Goal: Task Accomplishment & Management: Manage account settings

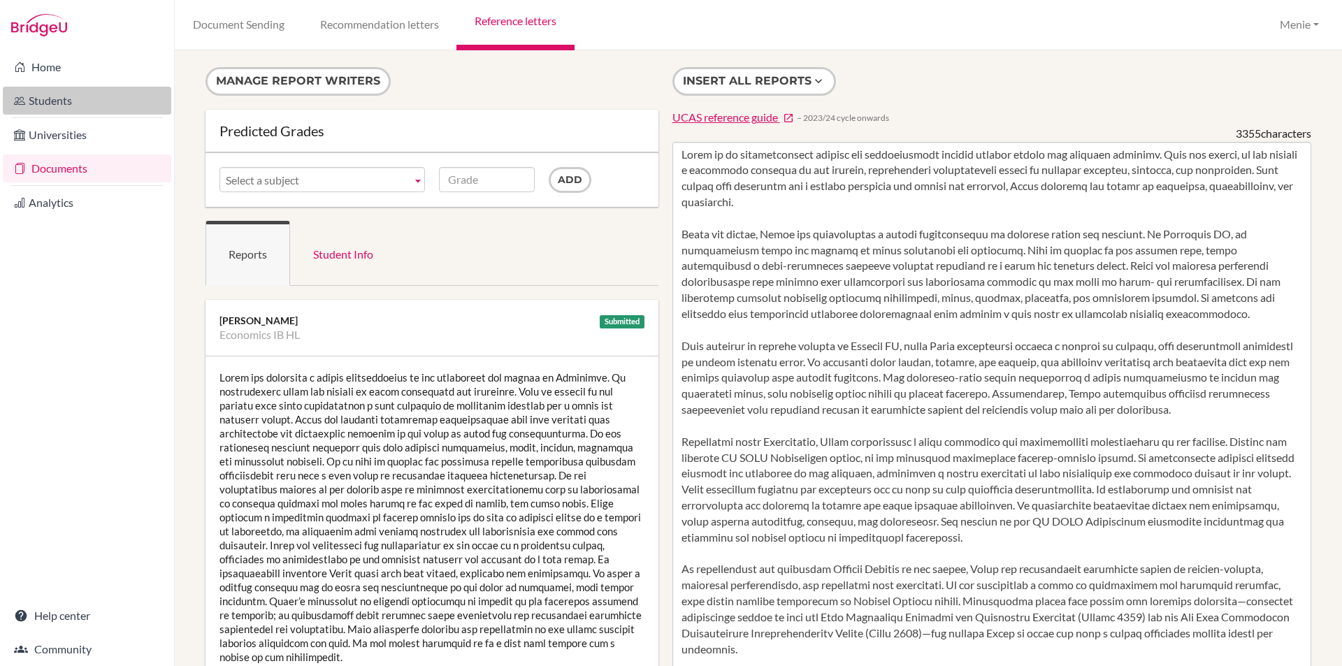
scroll to position [70, 0]
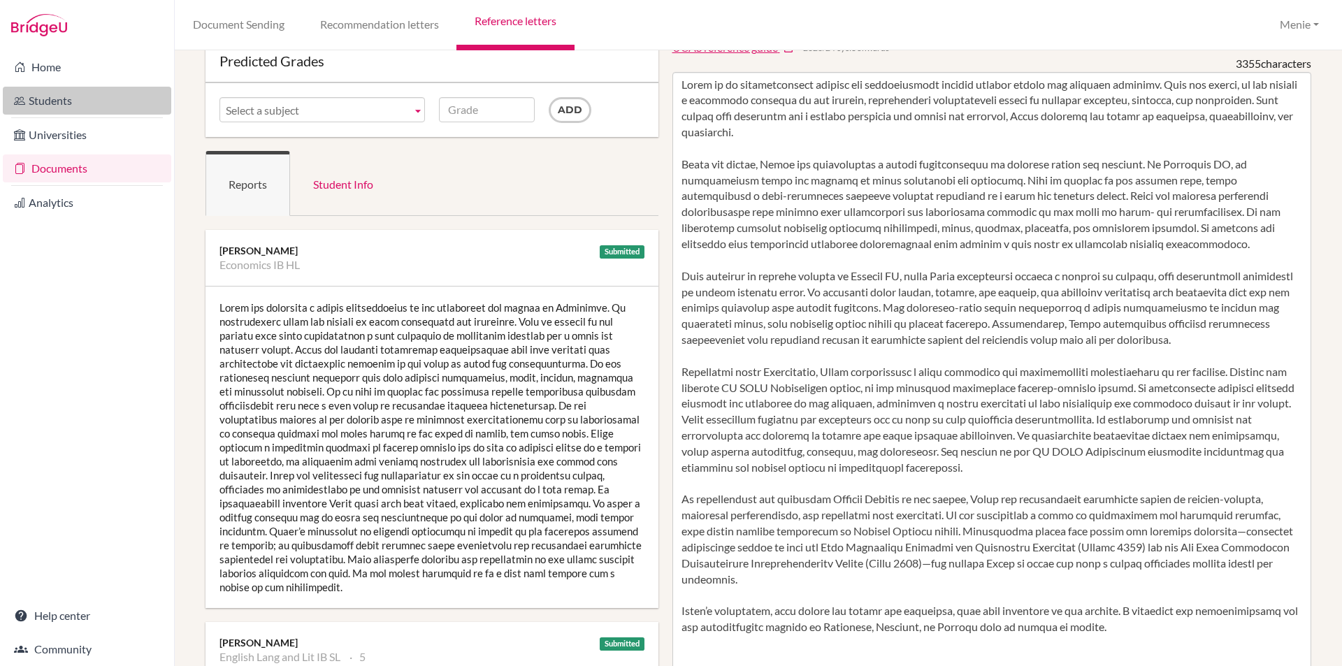
click at [55, 102] on link "Students" at bounding box center [87, 101] width 168 height 28
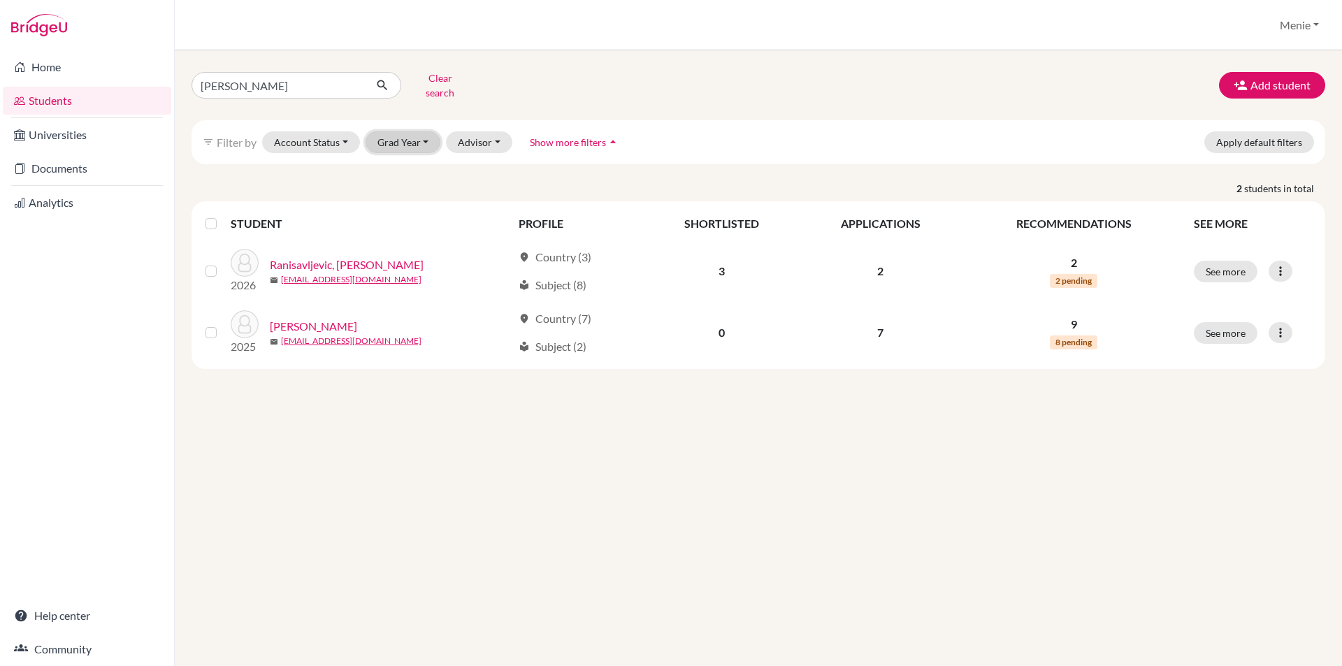
click at [386, 131] on button "Grad Year" at bounding box center [403, 142] width 75 height 22
drag, startPoint x: 393, startPoint y: 205, endPoint x: 352, endPoint y: 191, distance: 43.1
click at [393, 208] on span "2025" at bounding box center [395, 216] width 25 height 17
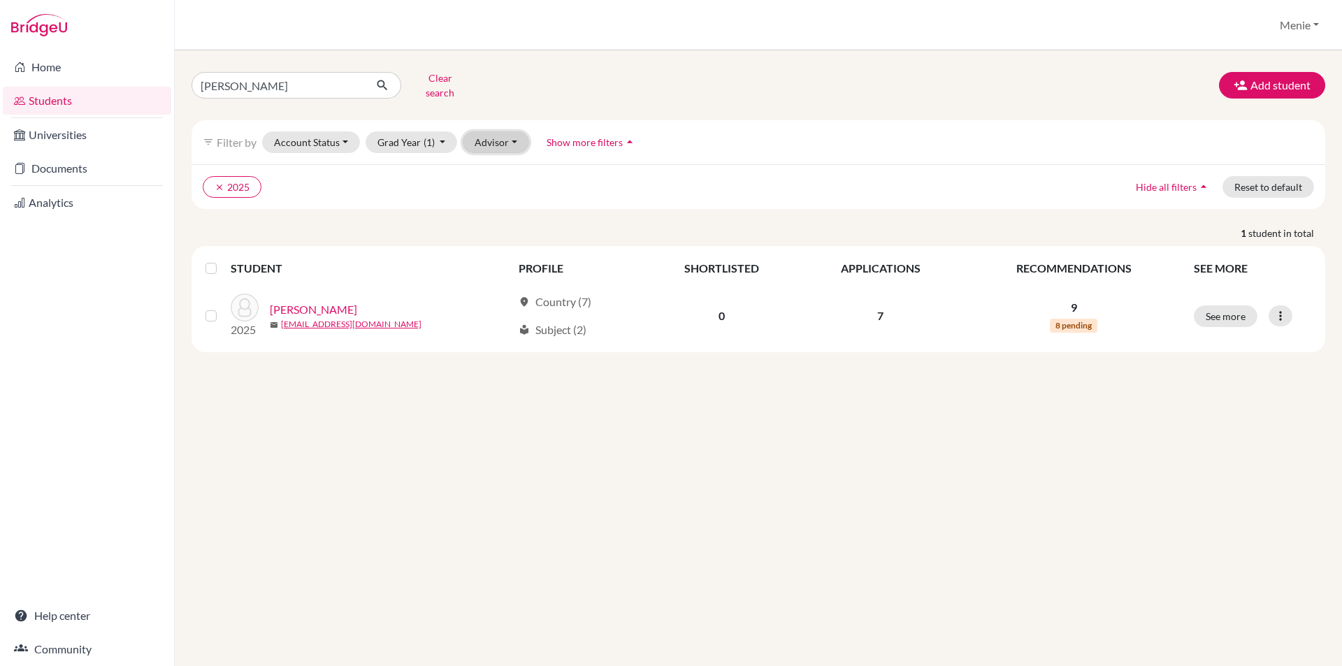
click at [501, 131] on button "Advisor" at bounding box center [496, 142] width 66 height 22
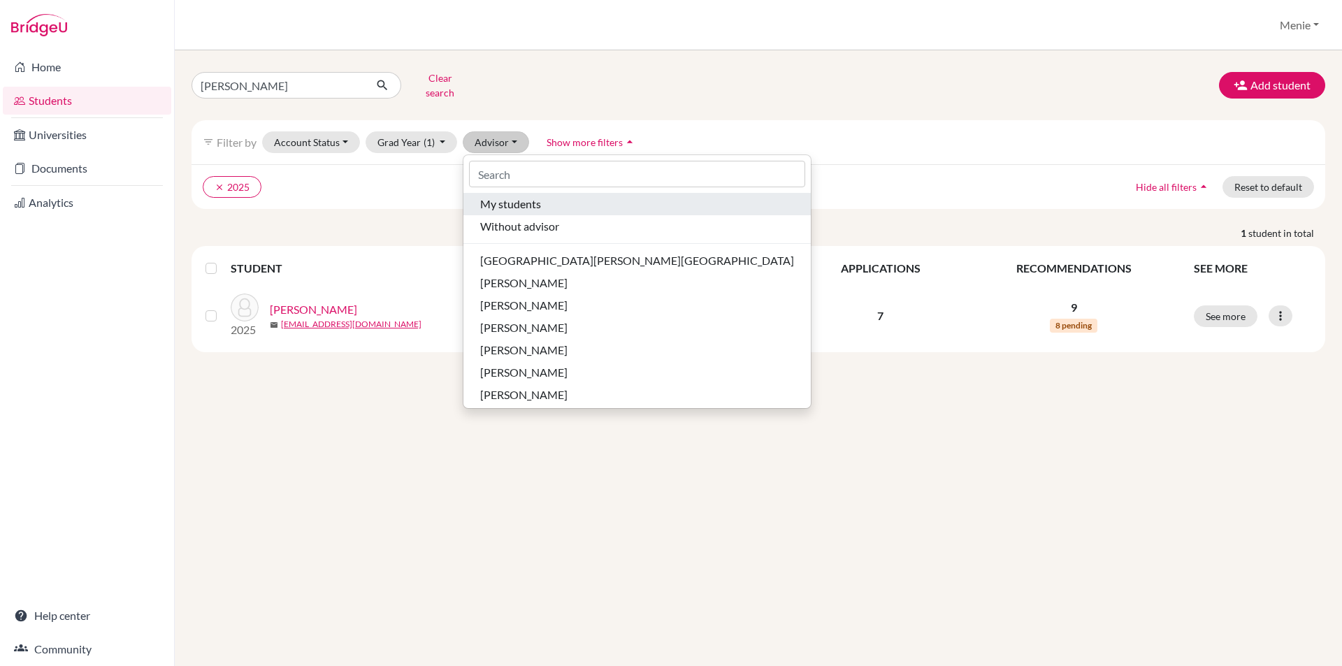
click at [507, 196] on span "My students" at bounding box center [510, 204] width 61 height 17
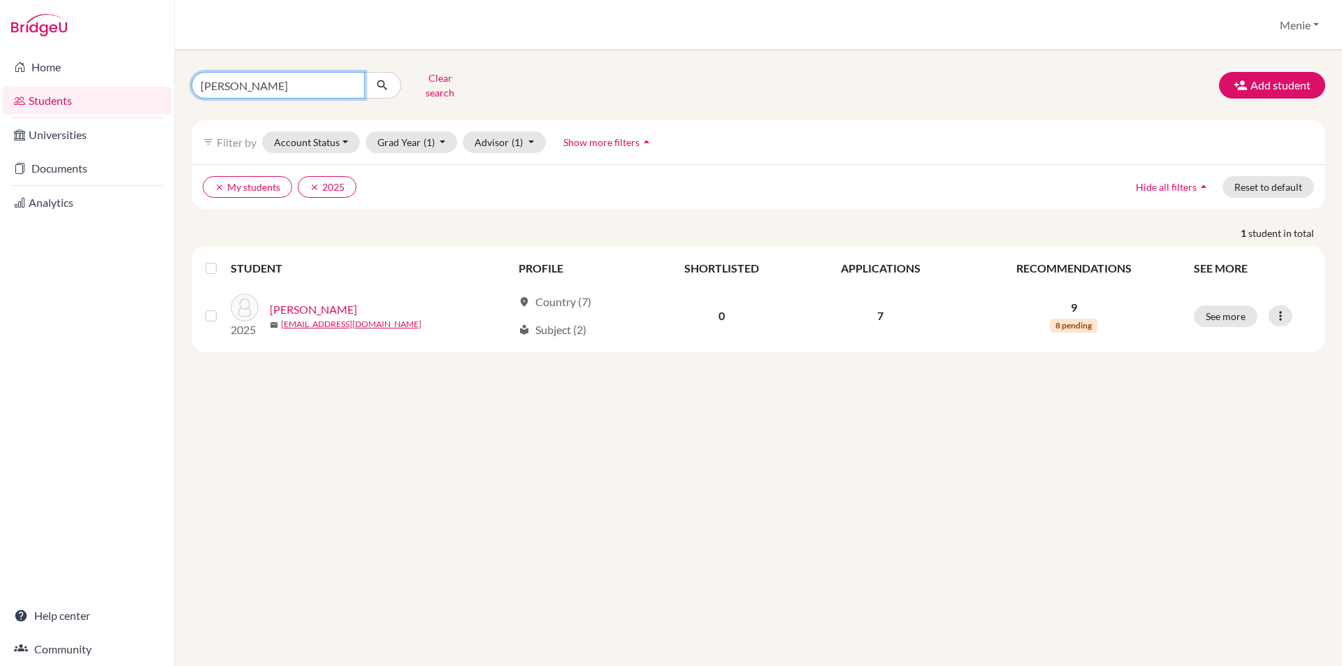
drag, startPoint x: 186, startPoint y: 83, endPoint x: 3, endPoint y: 97, distance: 183.6
click at [10, 95] on div "Home Students Universities Documents Analytics Help center Community Students o…" at bounding box center [671, 333] width 1342 height 666
click at [428, 72] on button "Clear search" at bounding box center [440, 85] width 78 height 36
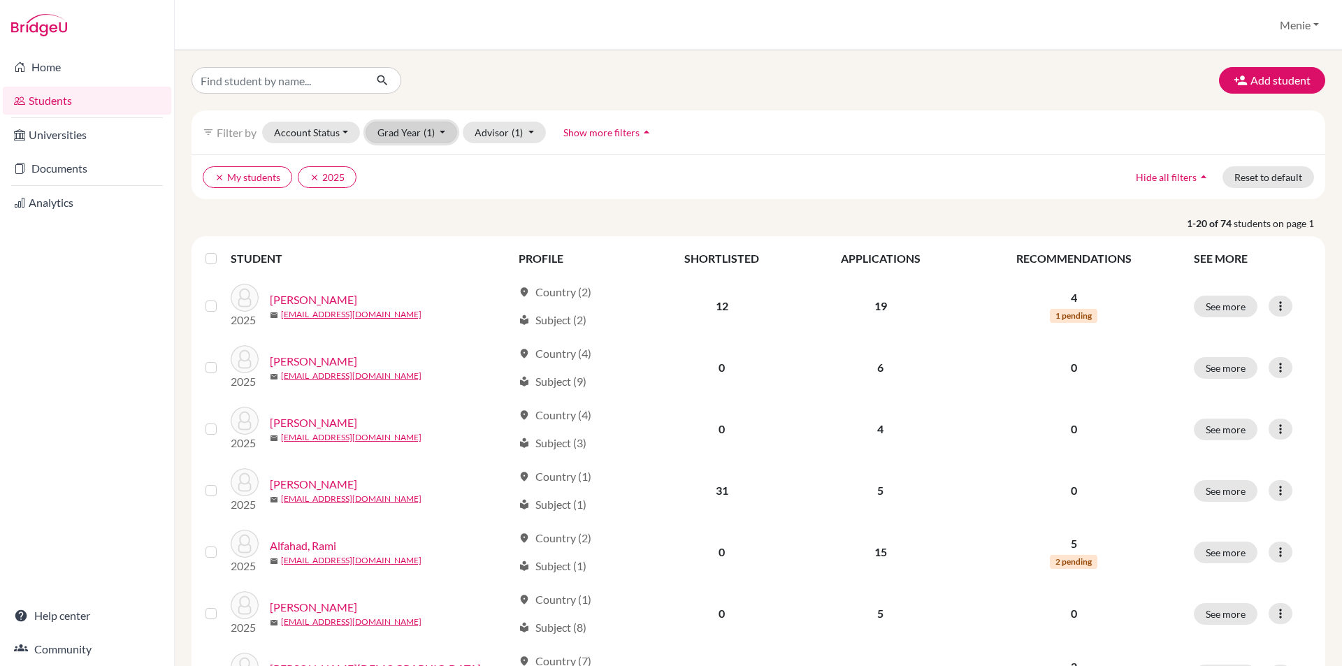
click at [425, 128] on span "(1)" at bounding box center [429, 132] width 11 height 12
click at [404, 208] on span "2025" at bounding box center [395, 206] width 25 height 17
click at [495, 130] on span "(1)" at bounding box center [500, 132] width 11 height 12
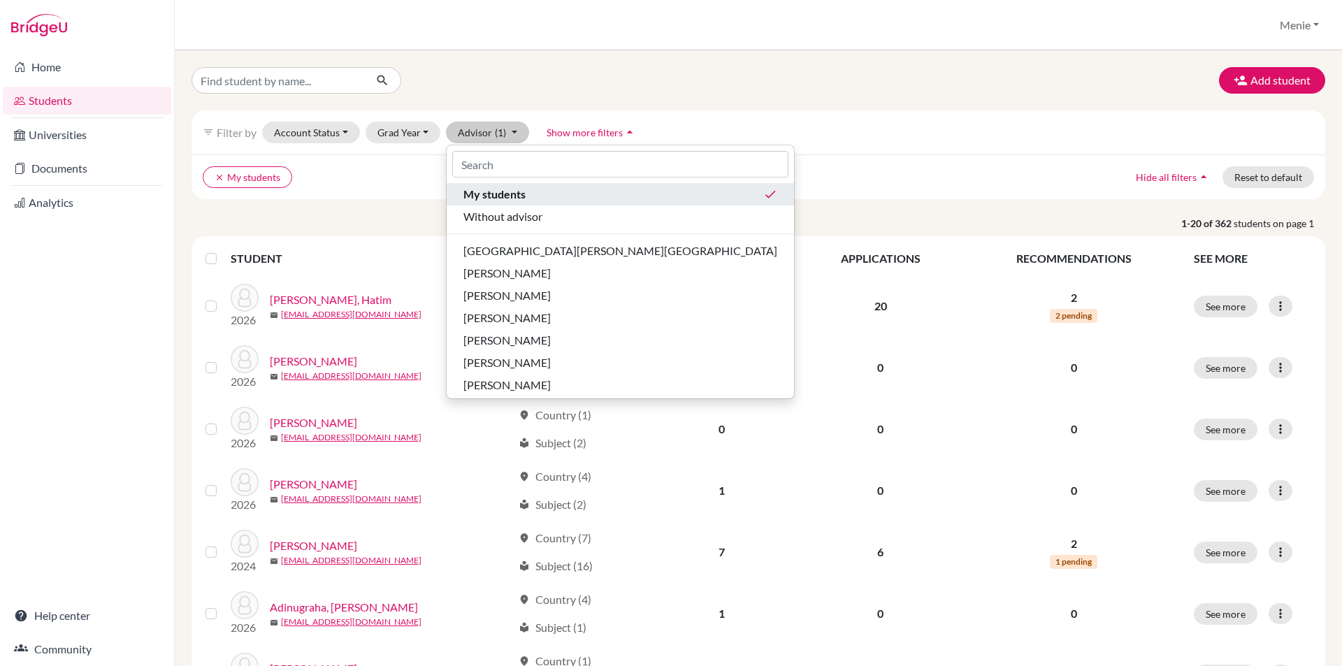
click at [492, 195] on span "My students" at bounding box center [494, 194] width 62 height 17
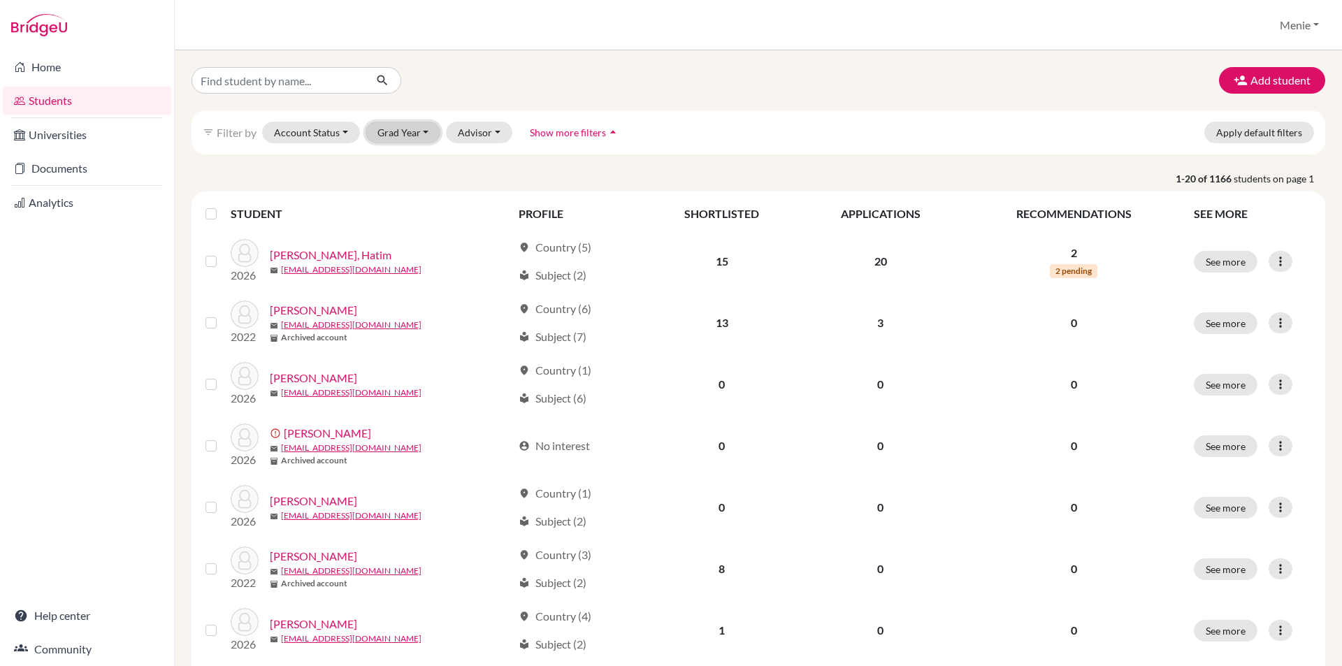
click at [414, 133] on button "Grad Year" at bounding box center [403, 133] width 75 height 22
click at [392, 186] on span "2026" at bounding box center [395, 184] width 25 height 17
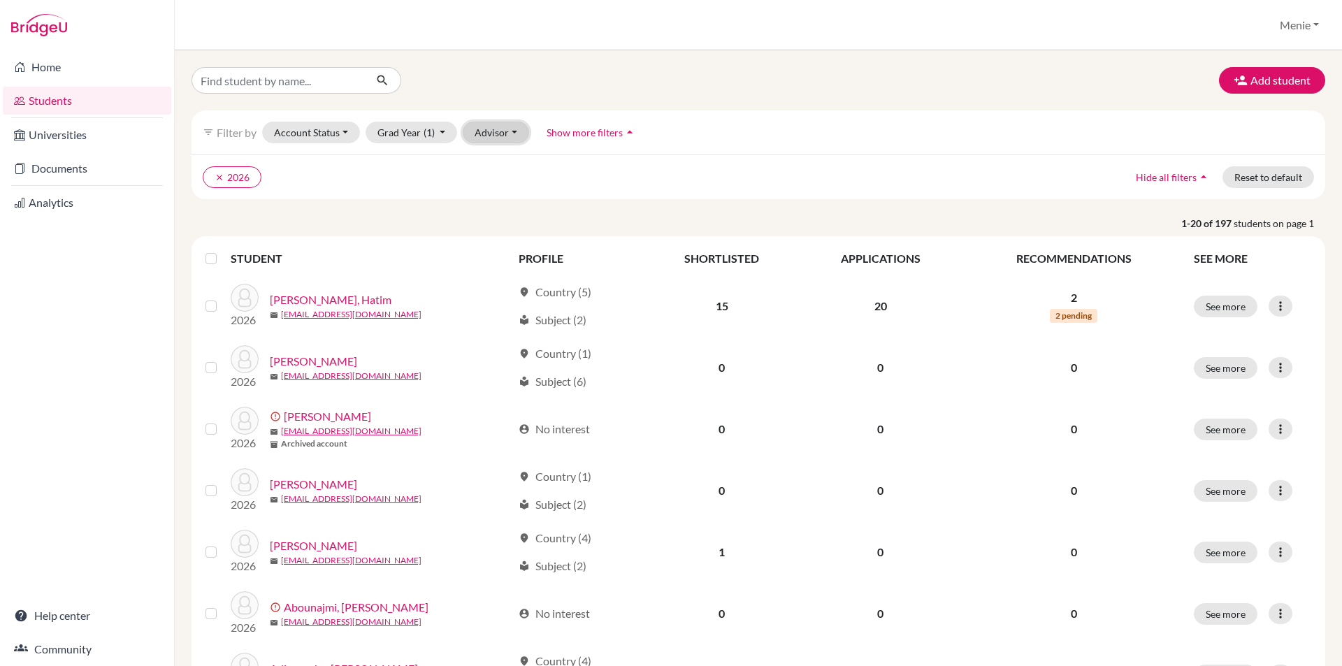
click at [483, 129] on button "Advisor" at bounding box center [496, 133] width 66 height 22
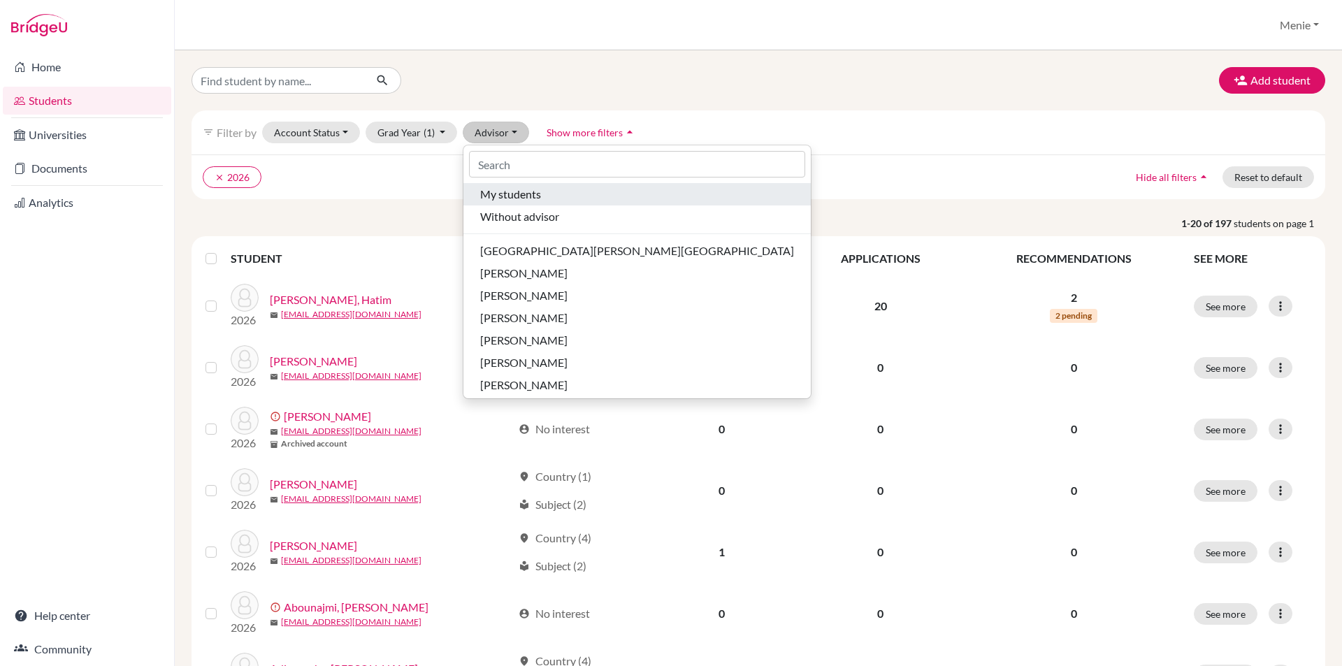
click at [506, 194] on span "My students" at bounding box center [510, 194] width 61 height 17
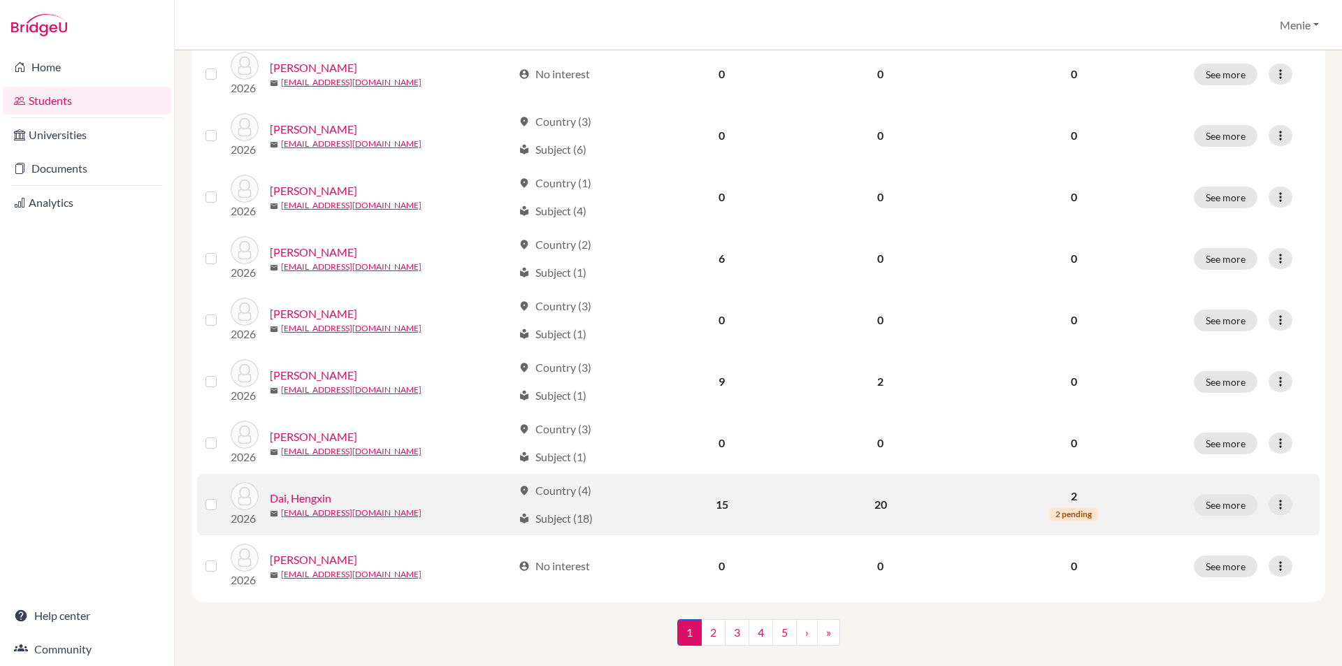
scroll to position [933, 0]
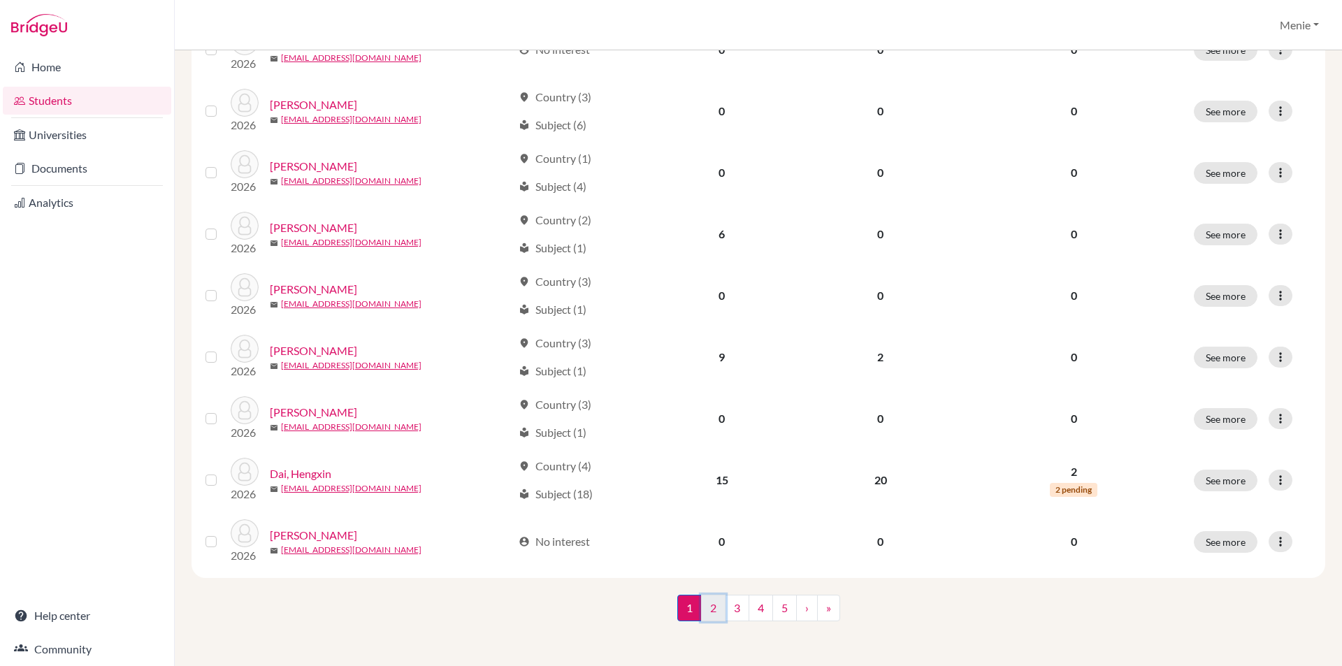
click at [717, 610] on link "2" at bounding box center [713, 608] width 24 height 27
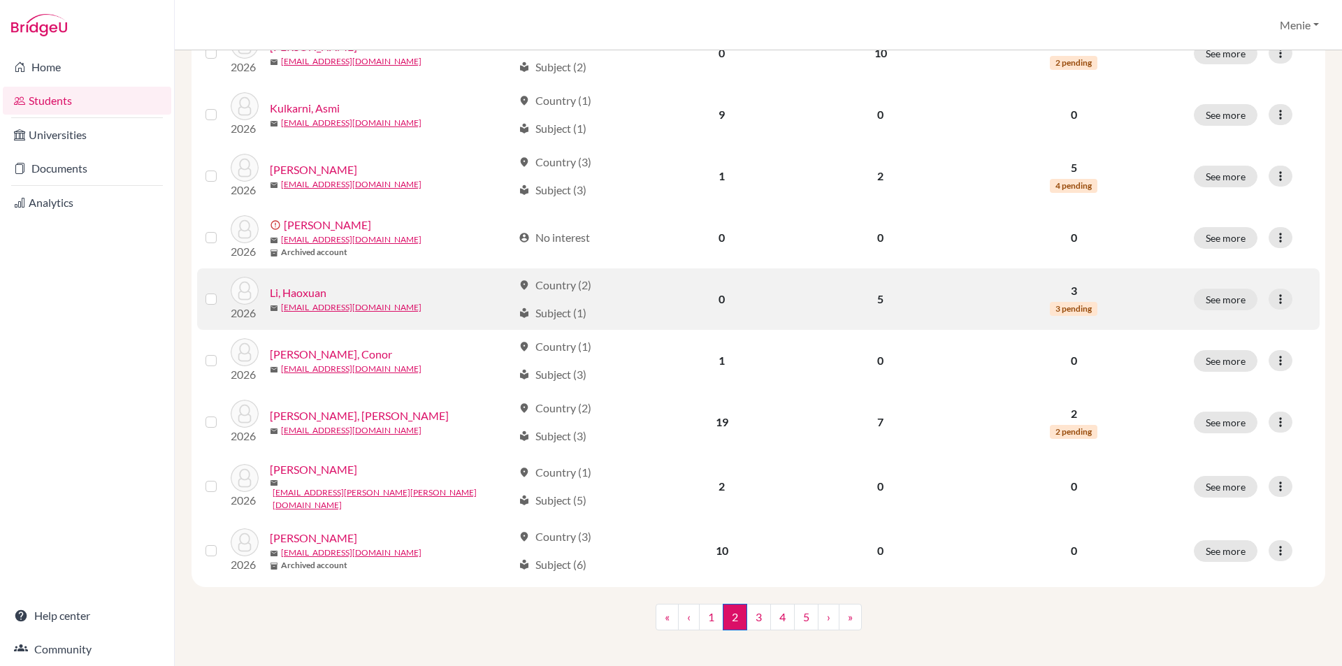
scroll to position [933, 0]
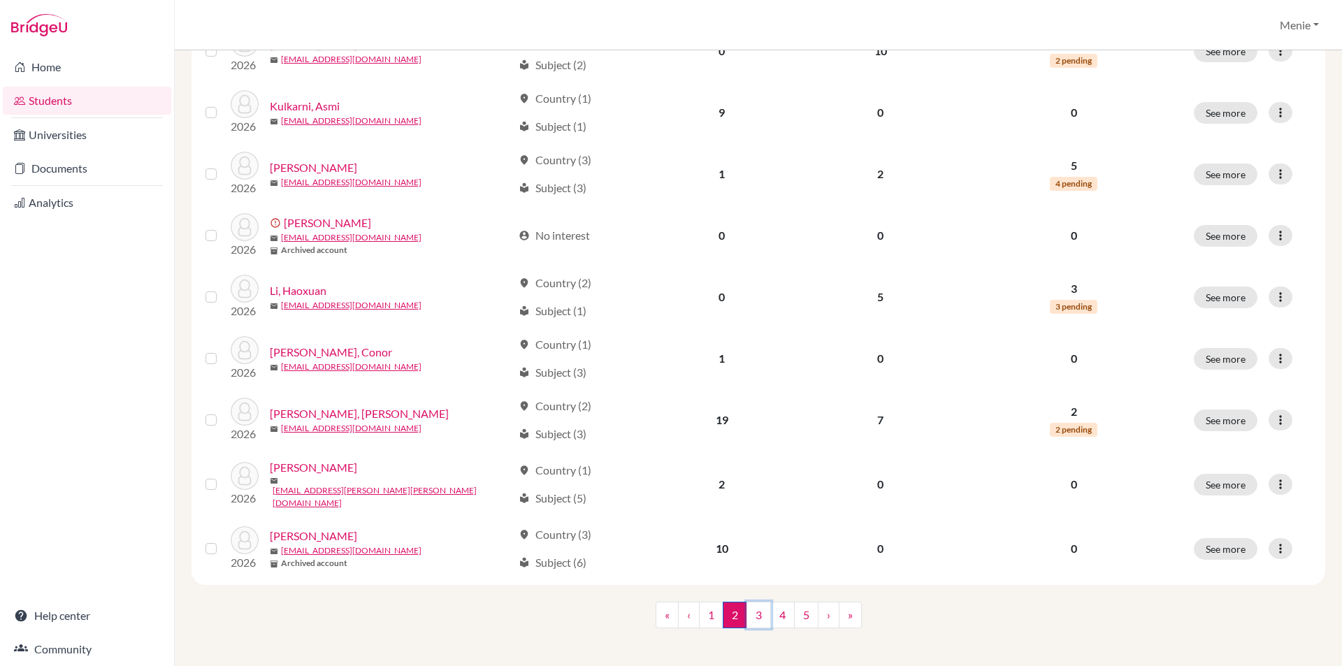
click at [754, 605] on link "3" at bounding box center [758, 615] width 24 height 27
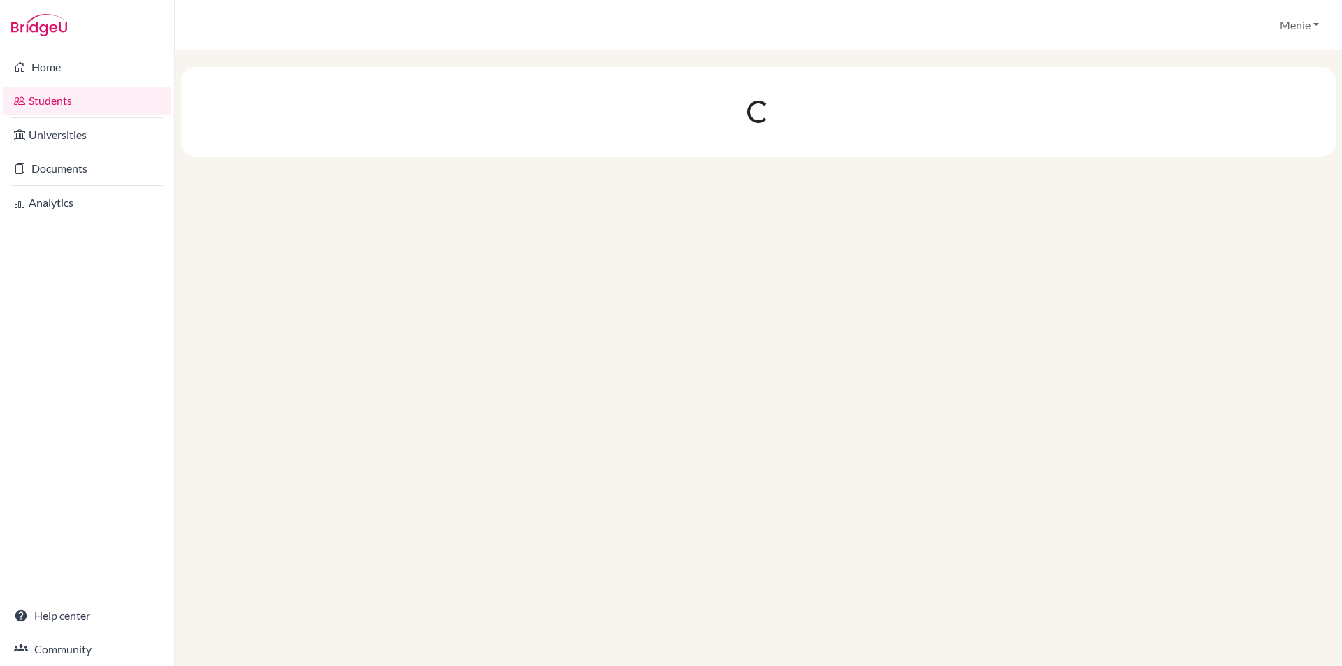
scroll to position [0, 0]
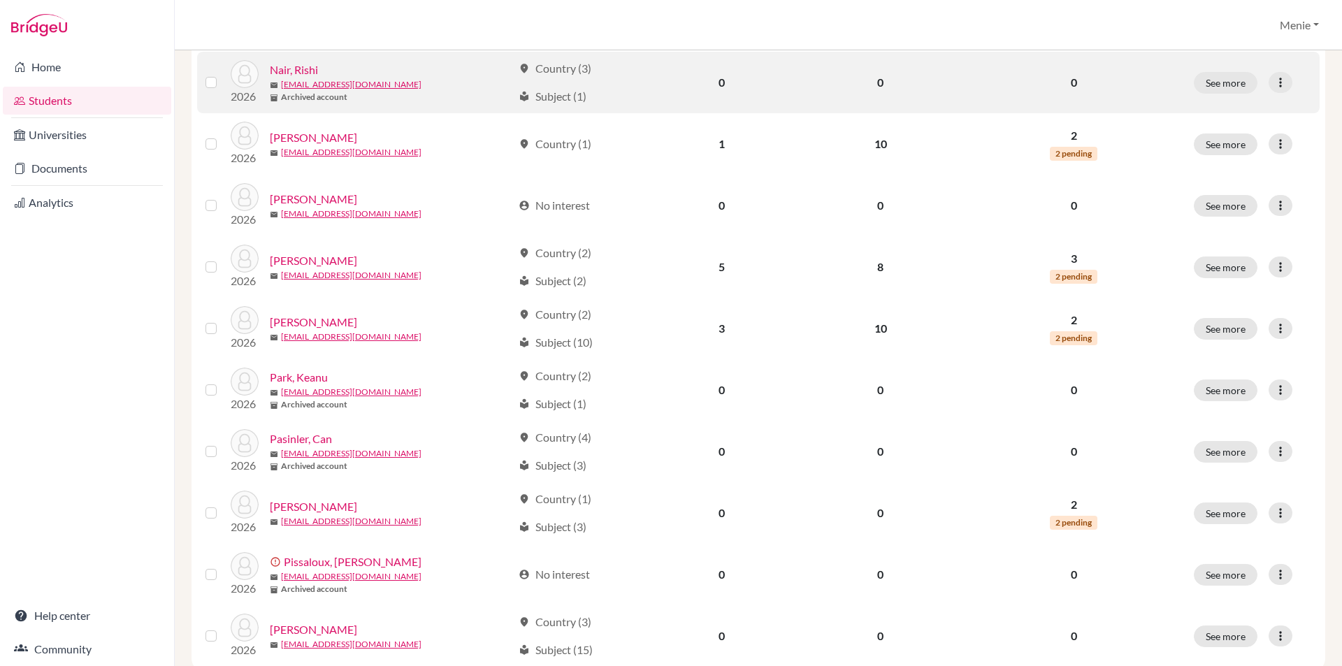
scroll to position [909, 0]
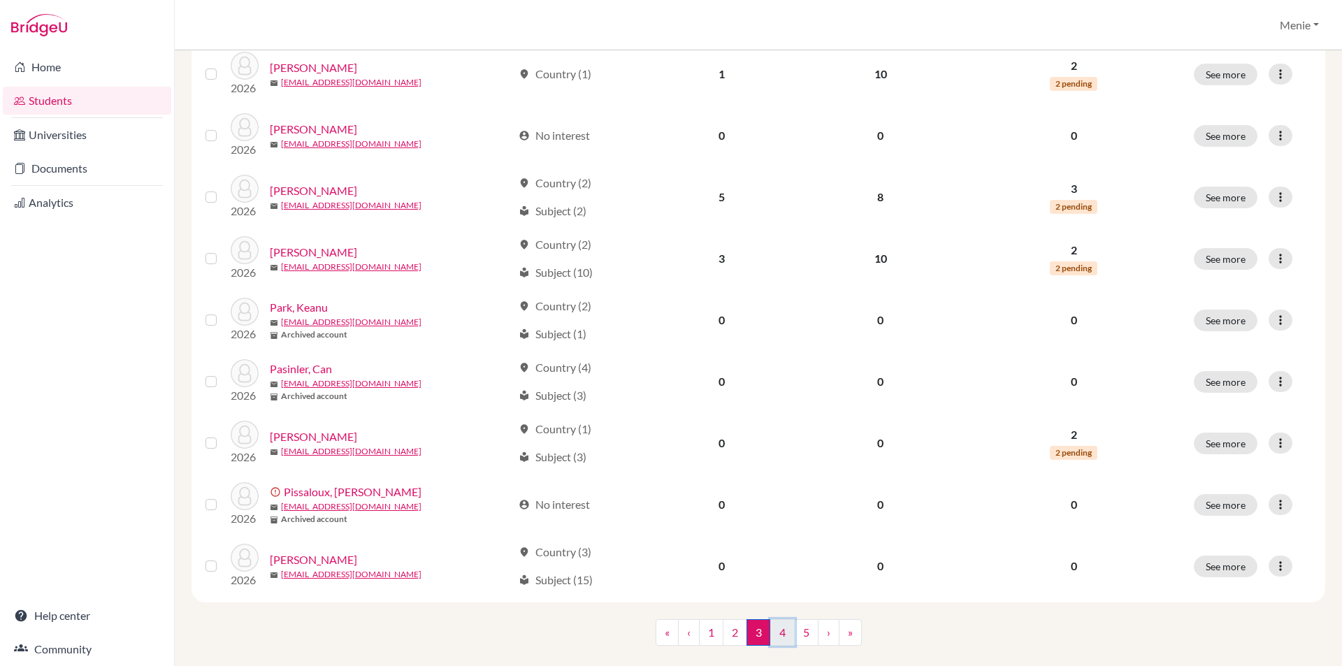
click at [777, 632] on link "4" at bounding box center [782, 632] width 24 height 27
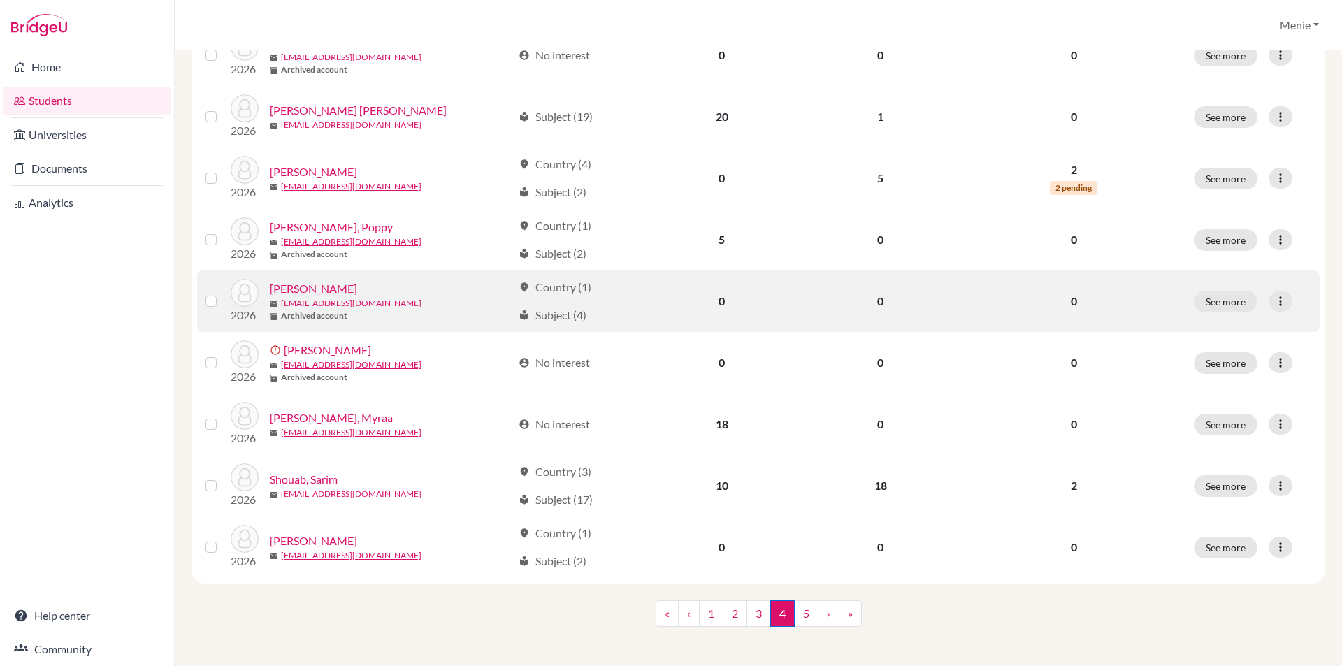
scroll to position [933, 0]
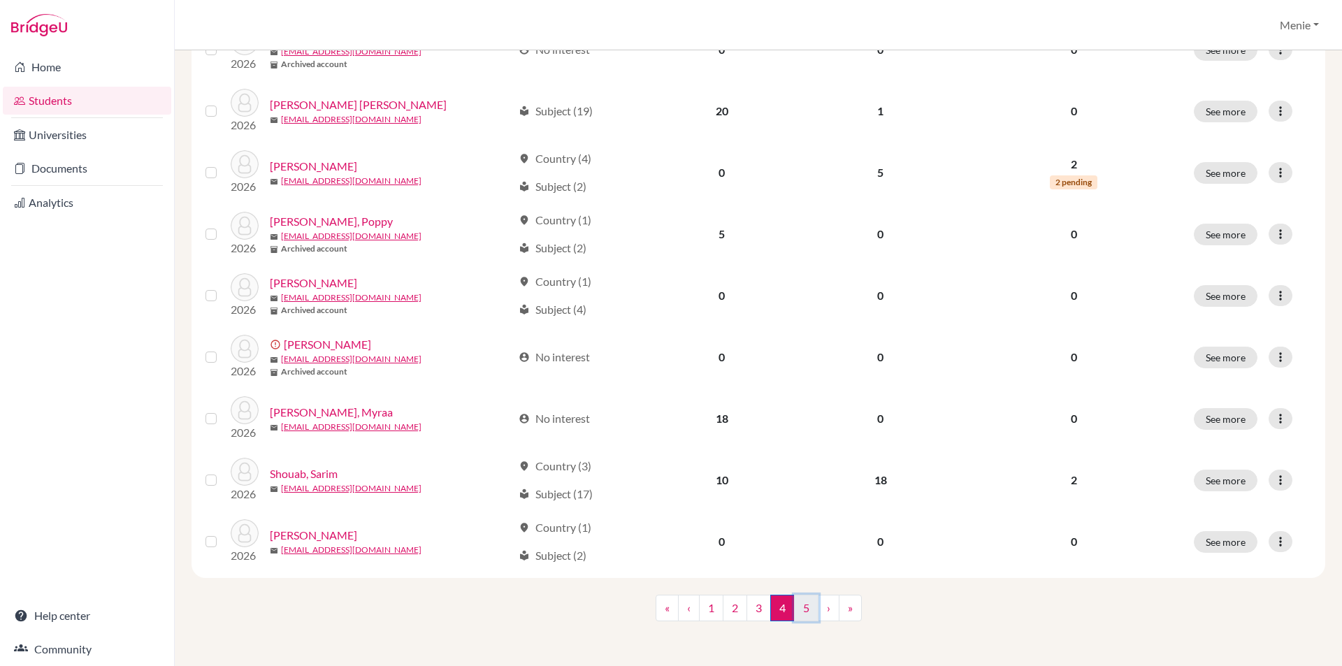
click at [797, 611] on link "5" at bounding box center [806, 608] width 24 height 27
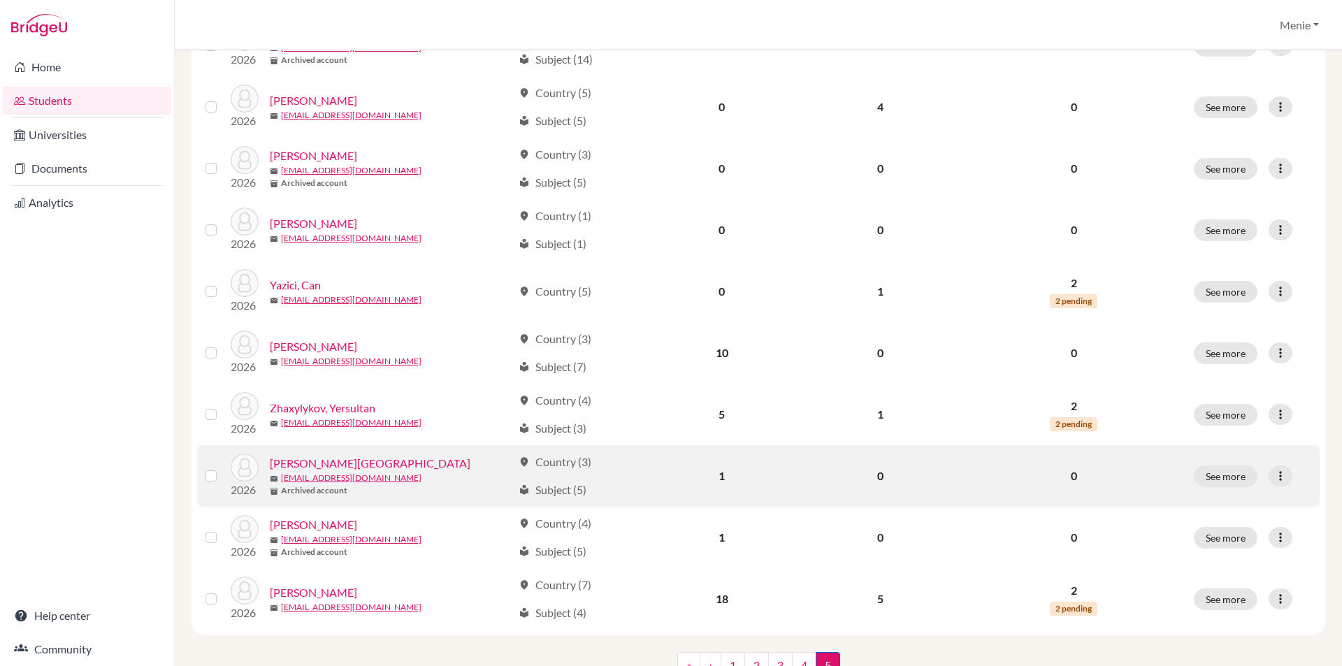
scroll to position [839, 0]
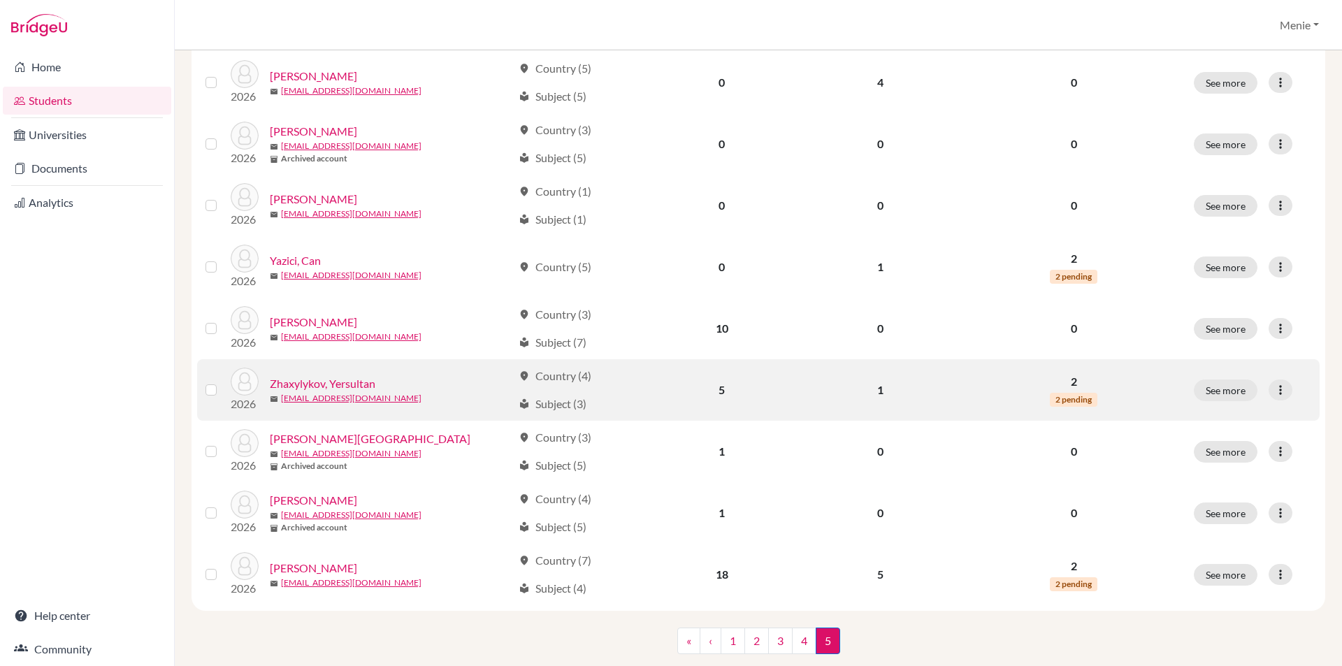
click at [337, 386] on link "Zhaxylykov, Yersultan" at bounding box center [323, 383] width 106 height 17
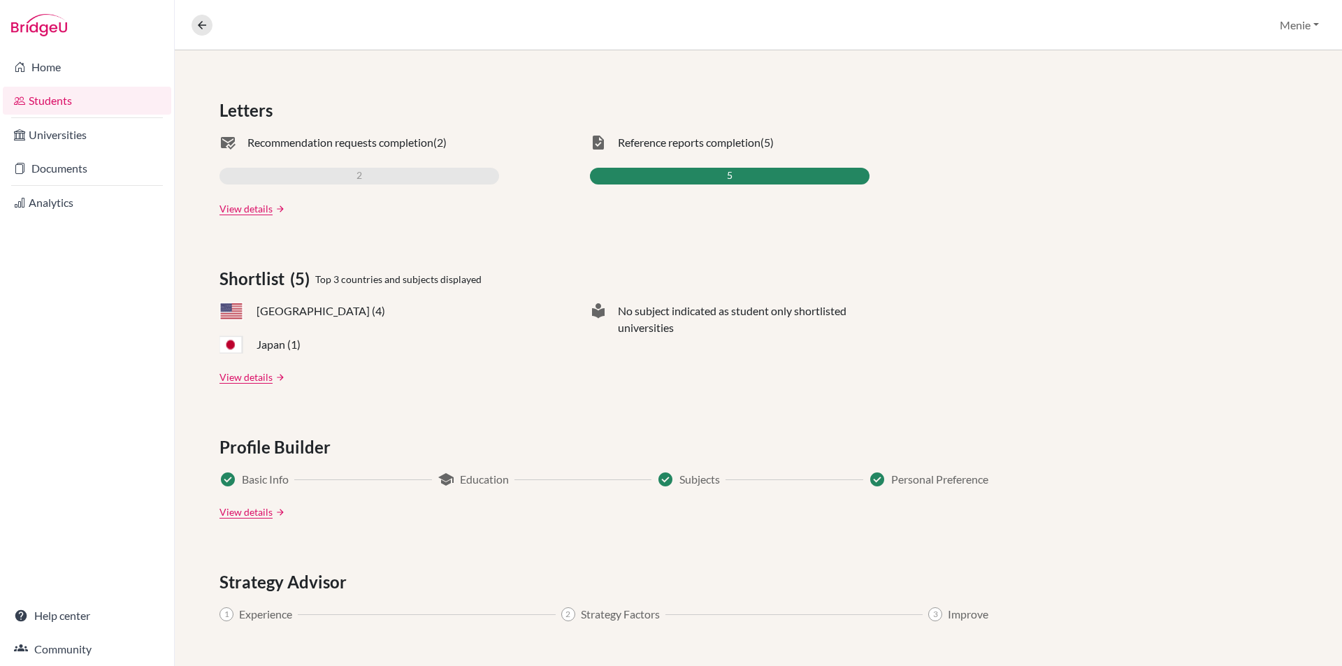
scroll to position [419, 0]
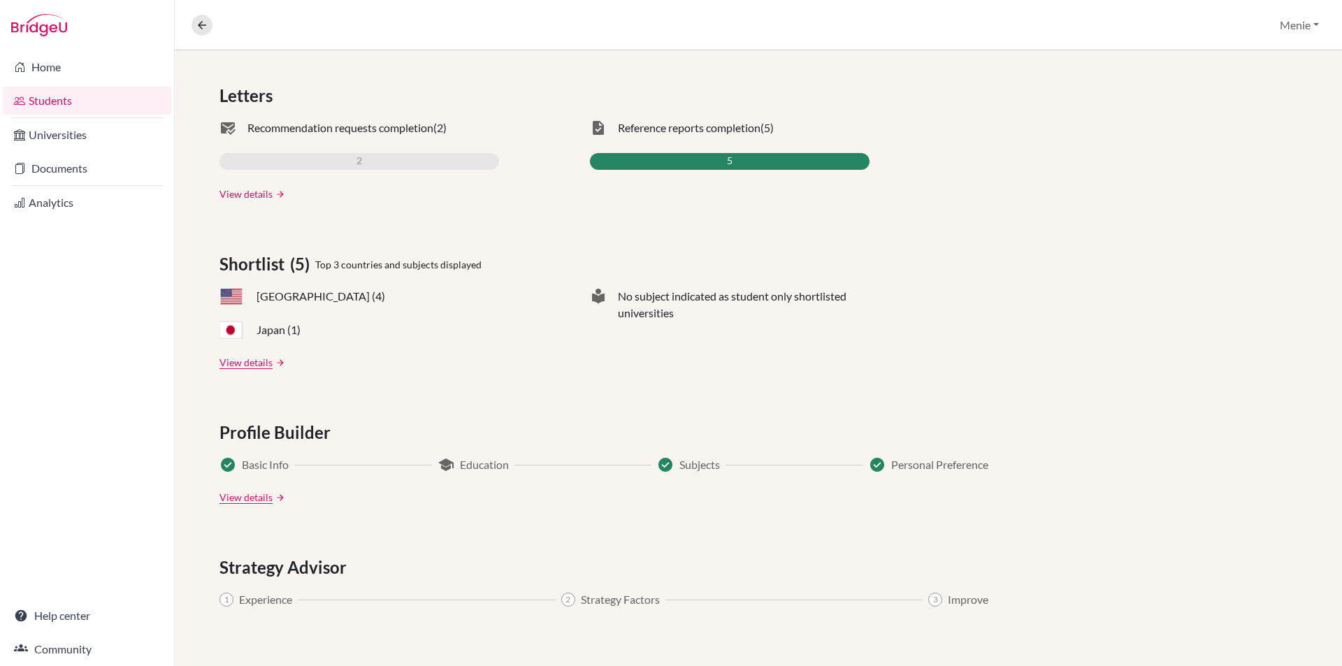
click at [258, 195] on link "View details" at bounding box center [245, 194] width 53 height 15
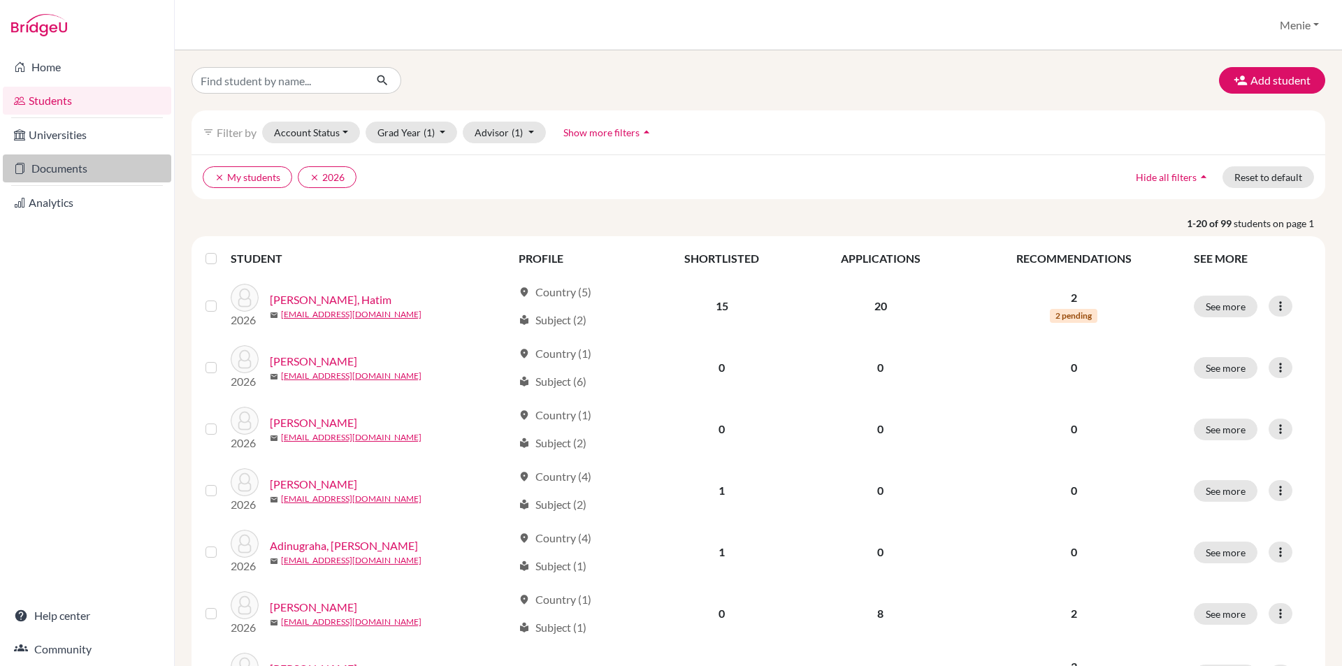
click at [72, 166] on link "Documents" at bounding box center [87, 168] width 168 height 28
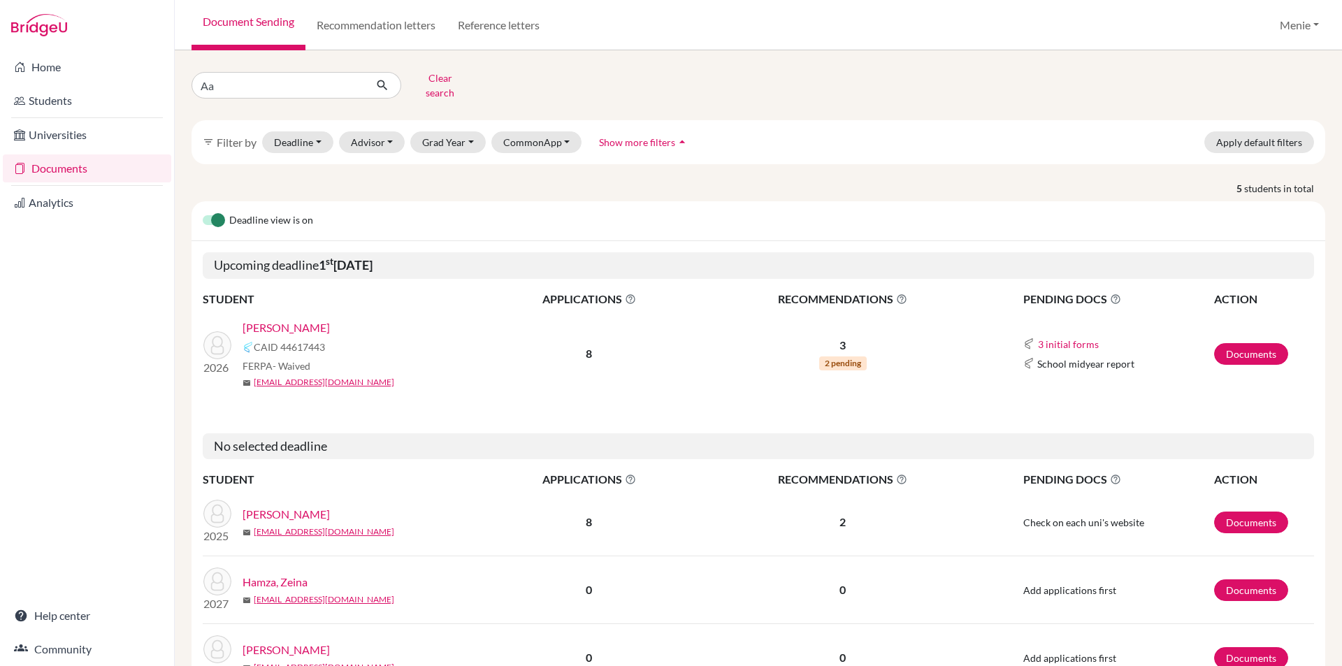
type input "A"
type input "Hatim"
click button "submit" at bounding box center [382, 85] width 37 height 27
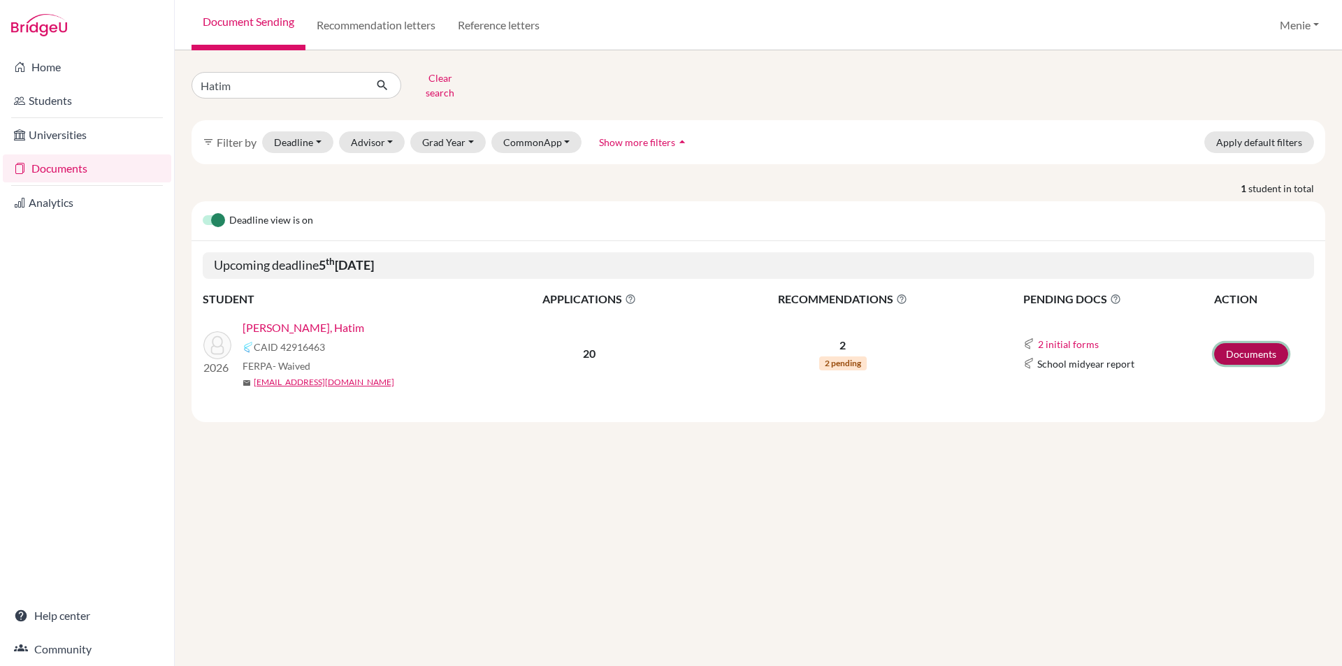
click at [1241, 343] on link "Documents" at bounding box center [1251, 354] width 74 height 22
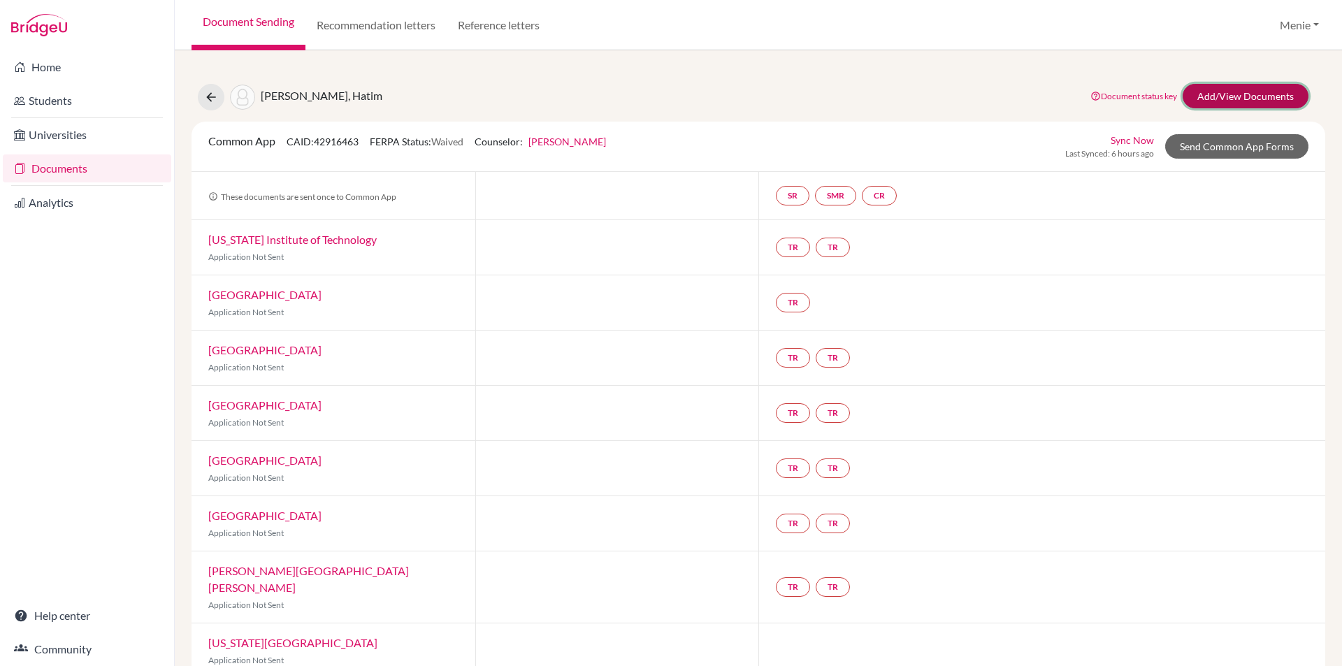
click at [1223, 94] on link "Add/View Documents" at bounding box center [1245, 96] width 126 height 24
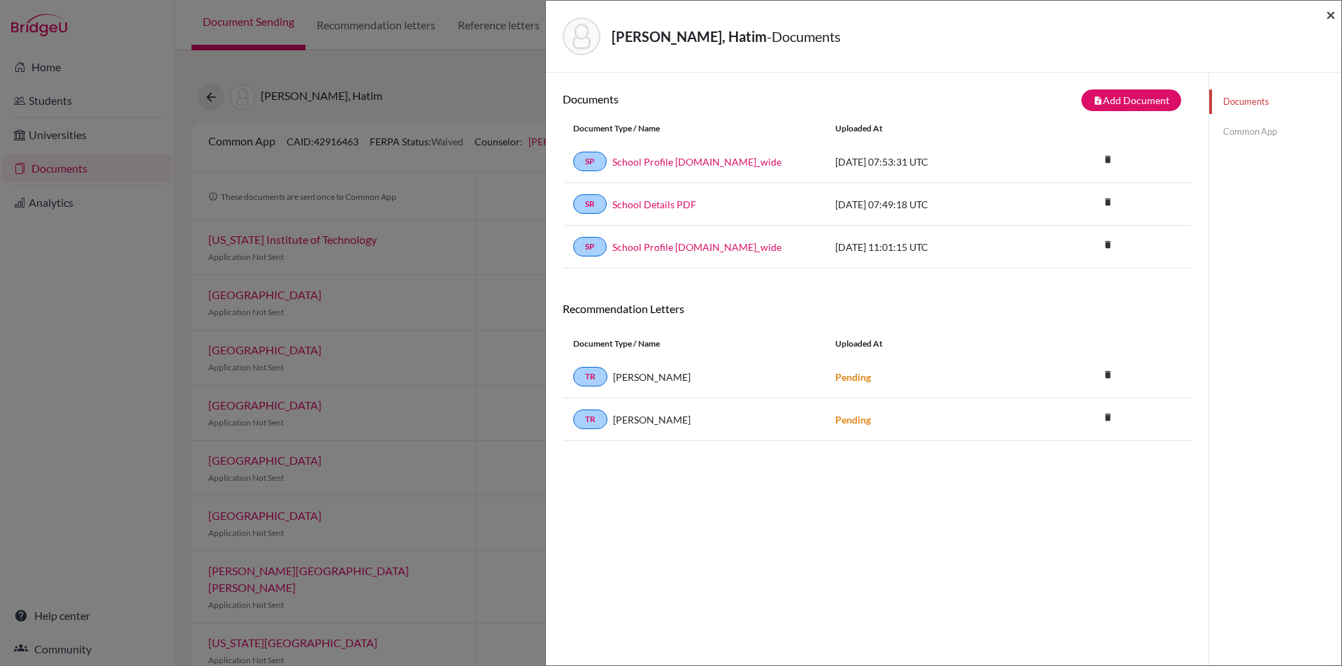
click at [1333, 12] on span "×" at bounding box center [1331, 14] width 10 height 20
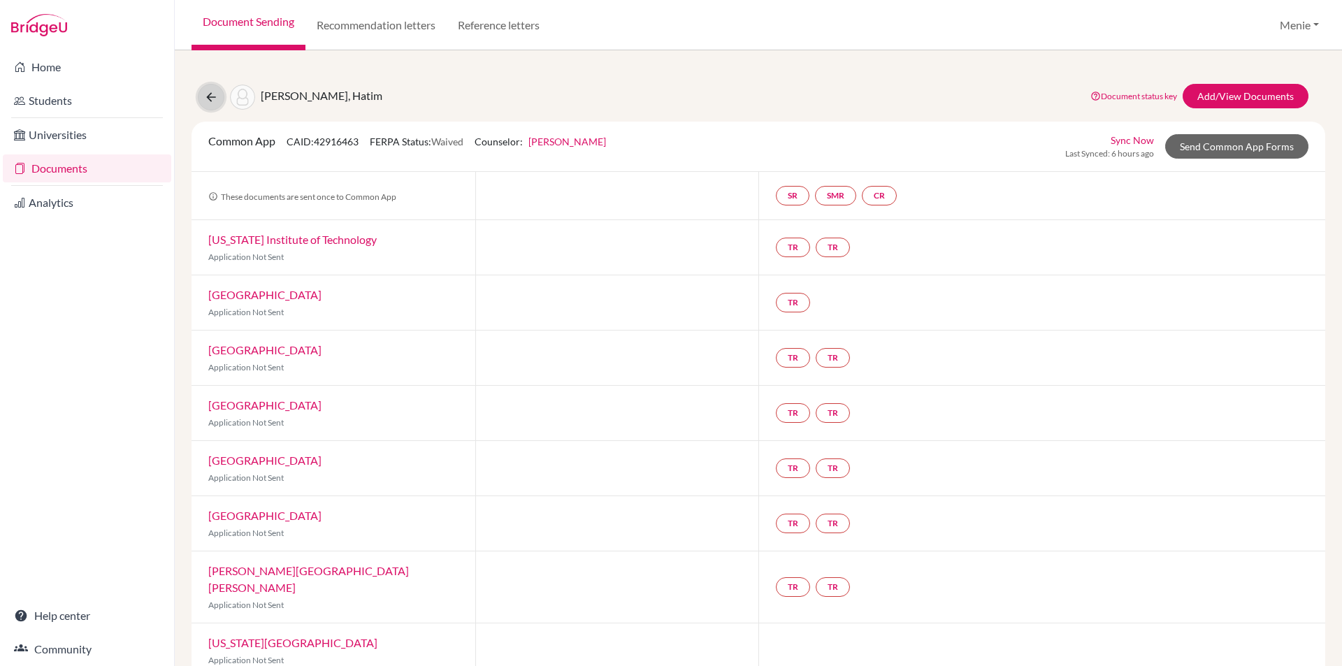
click at [213, 99] on icon at bounding box center [211, 97] width 14 height 14
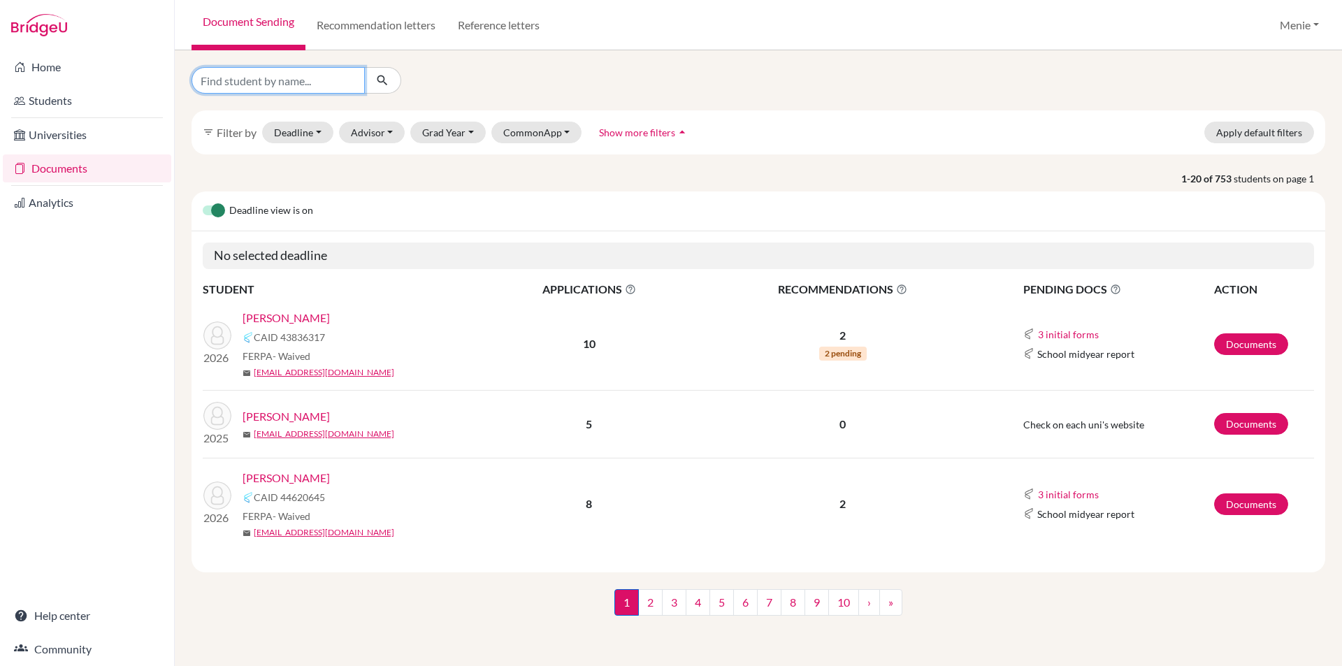
click at [301, 86] on input "Find student by name..." at bounding box center [277, 80] width 173 height 27
type input "[PERSON_NAME]"
click at [386, 80] on icon "submit" at bounding box center [382, 80] width 14 height 14
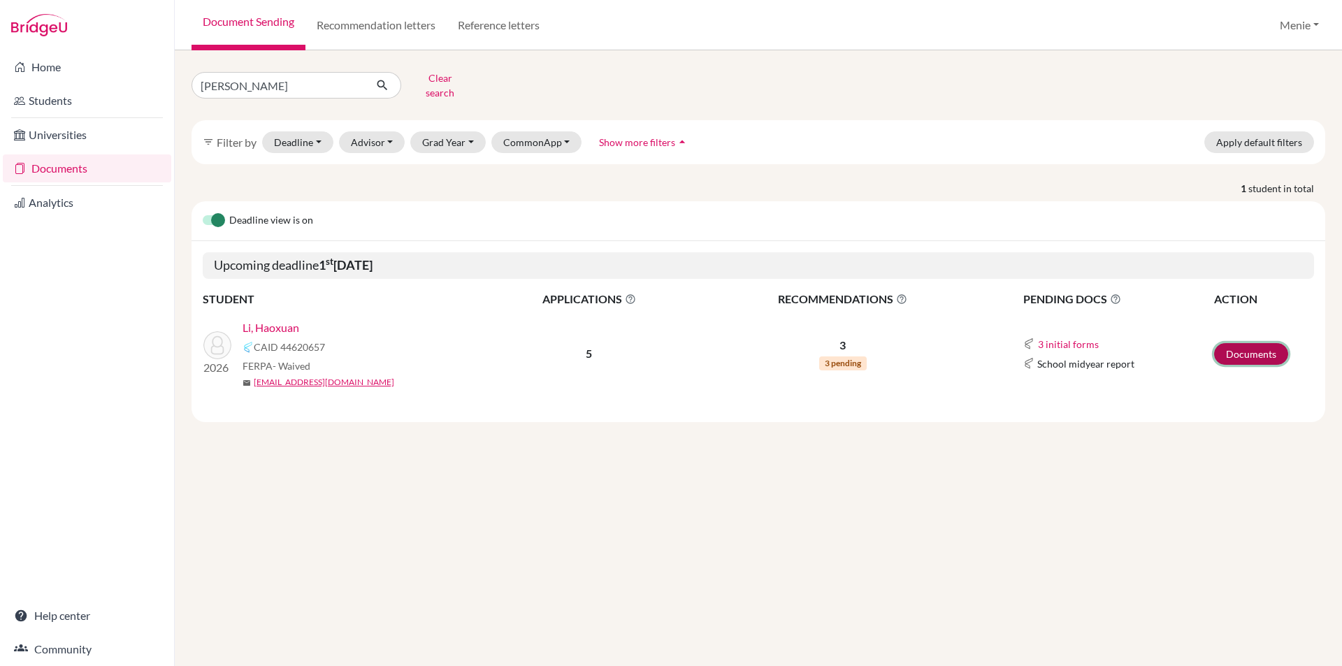
click at [1249, 343] on link "Documents" at bounding box center [1251, 354] width 74 height 22
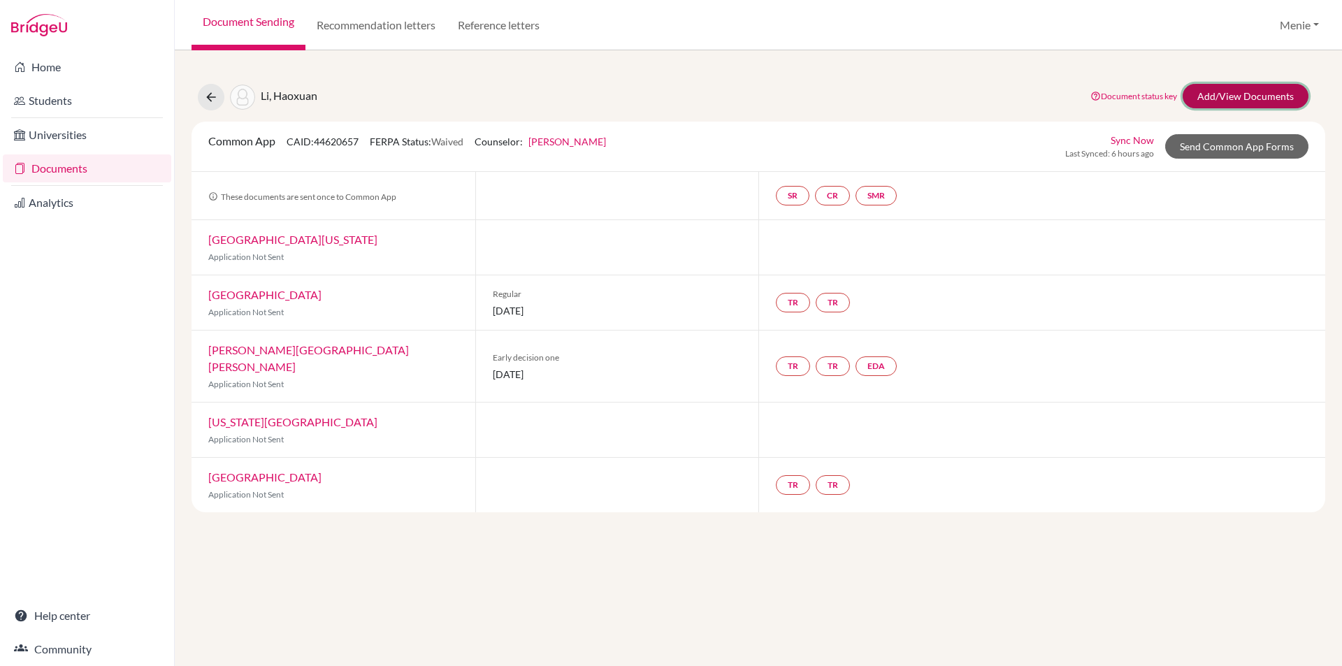
click at [1250, 96] on link "Add/View Documents" at bounding box center [1245, 96] width 126 height 24
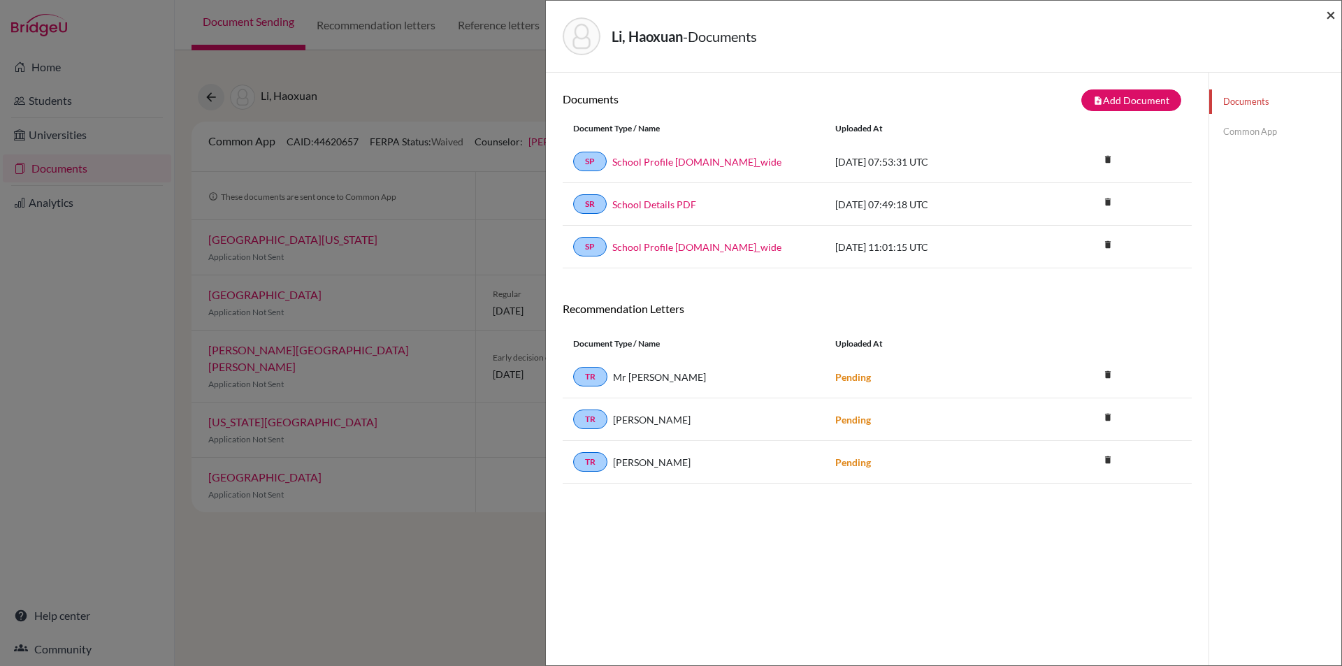
click at [1328, 11] on span "×" at bounding box center [1331, 14] width 10 height 20
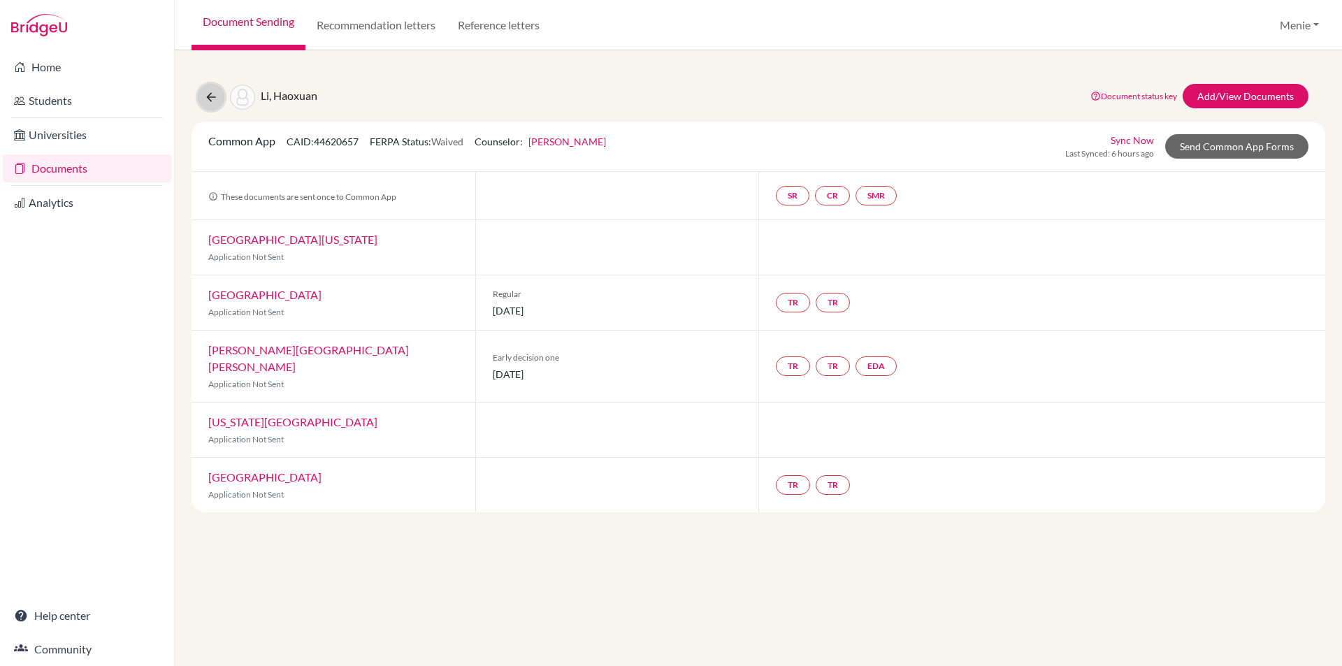
click at [208, 98] on icon at bounding box center [211, 97] width 14 height 14
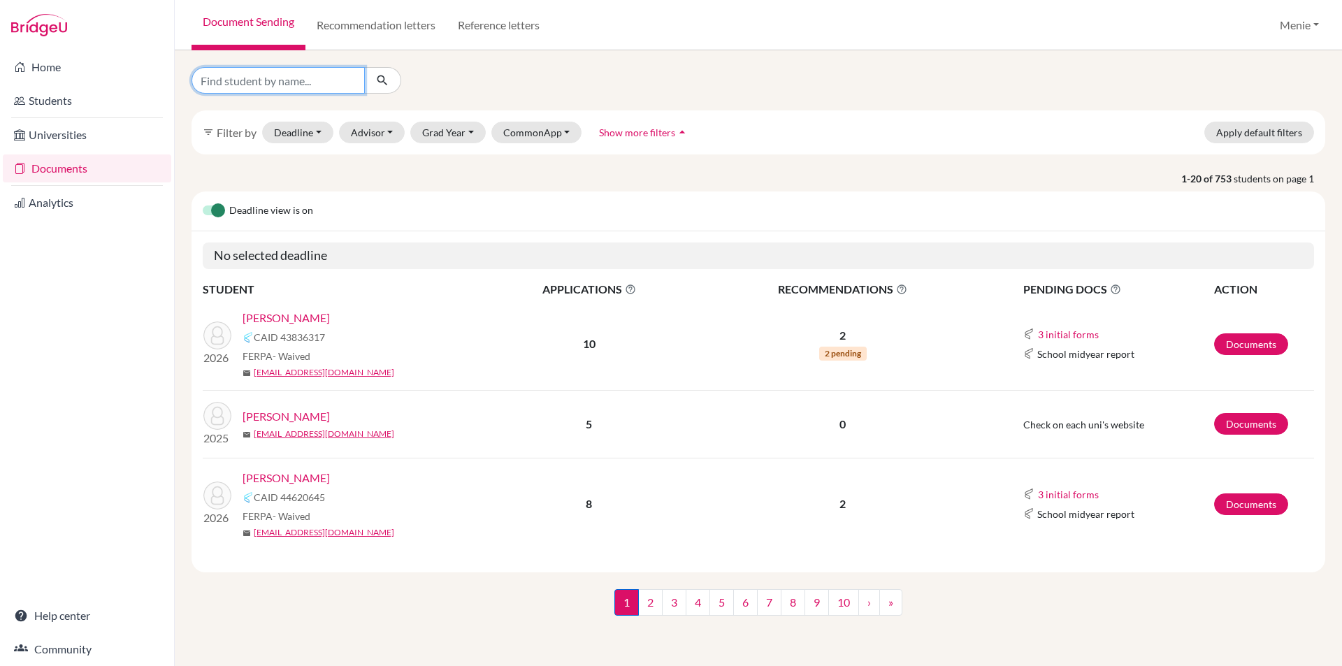
click at [261, 83] on input "Find student by name..." at bounding box center [277, 80] width 173 height 27
type input "[PERSON_NAME]"
click button "submit" at bounding box center [382, 80] width 37 height 27
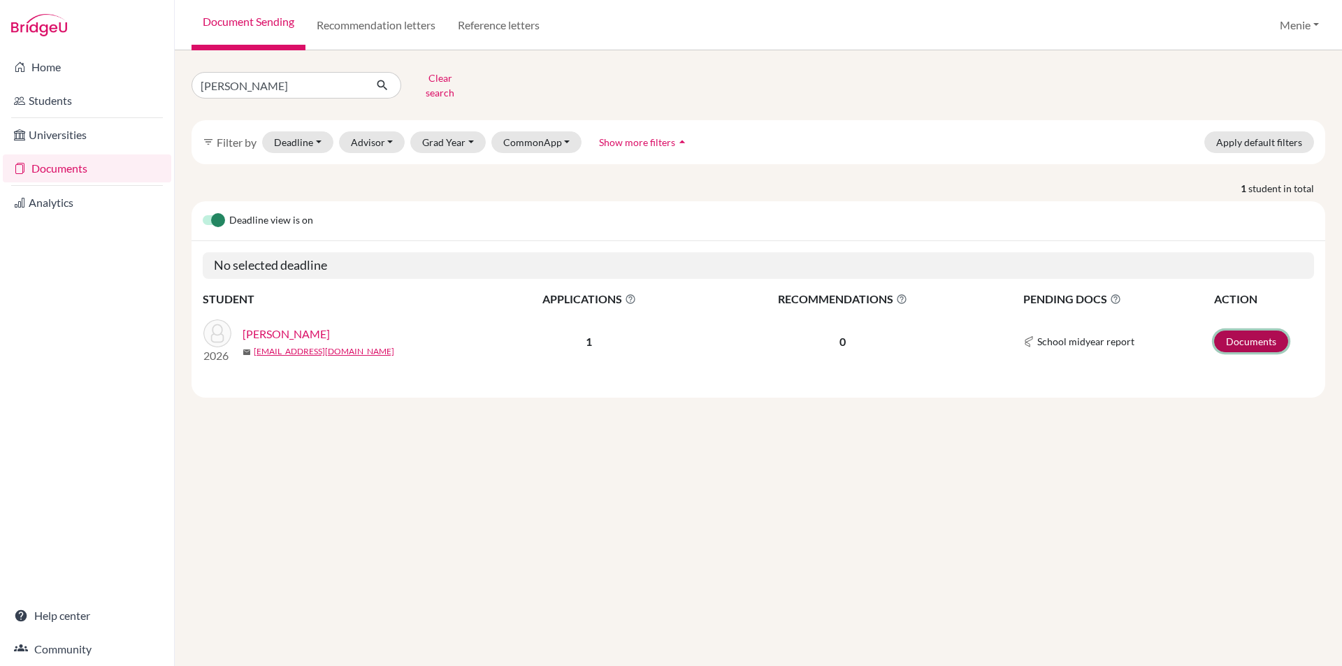
click at [1247, 331] on link "Documents" at bounding box center [1251, 342] width 74 height 22
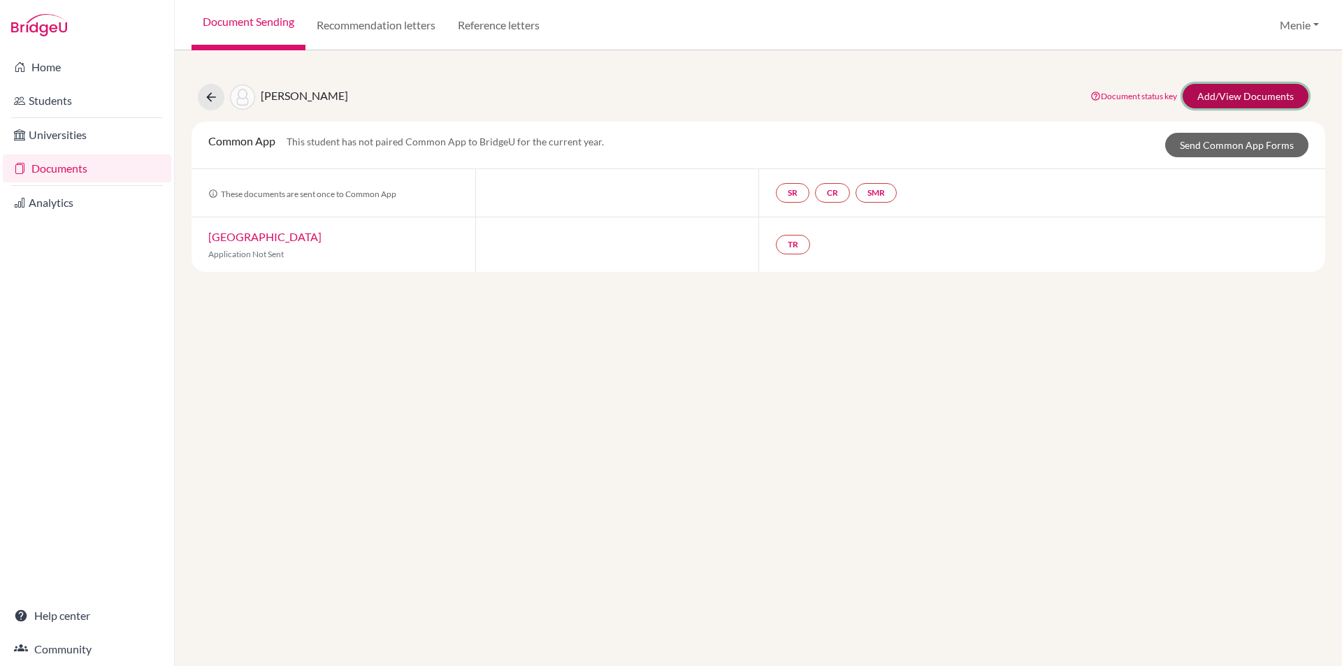
click at [1217, 95] on link "Add/View Documents" at bounding box center [1245, 96] width 126 height 24
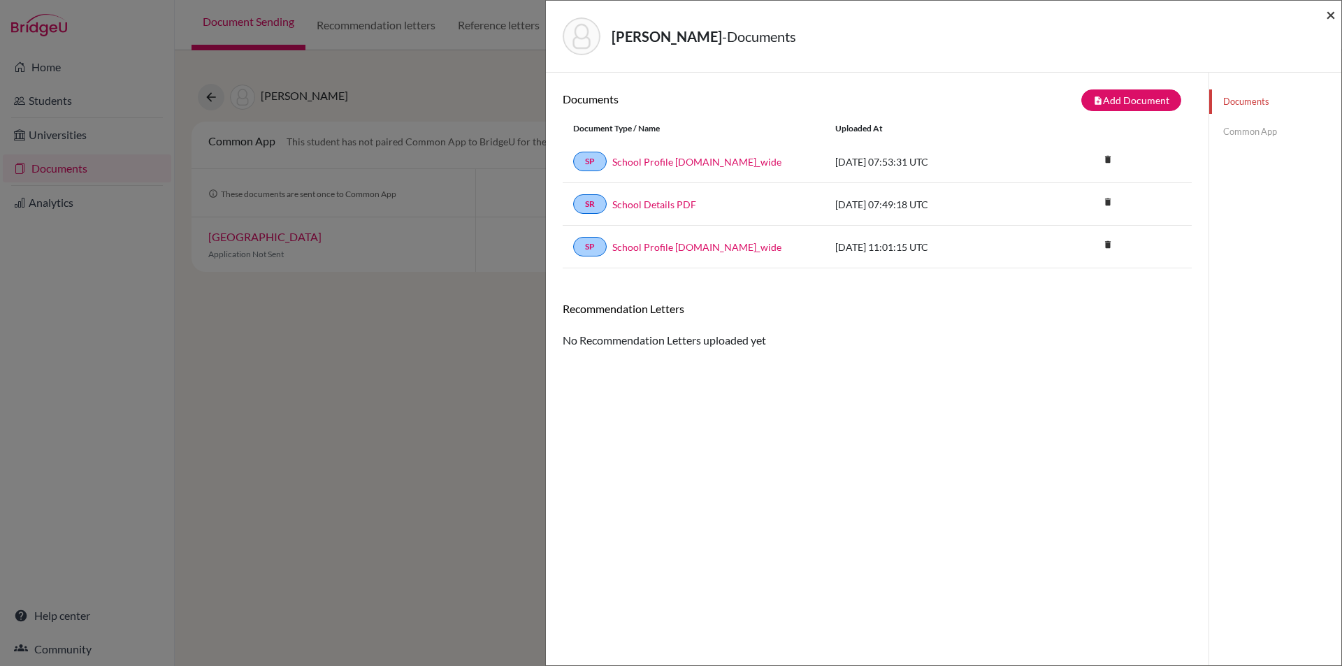
click at [1333, 11] on span "×" at bounding box center [1331, 14] width 10 height 20
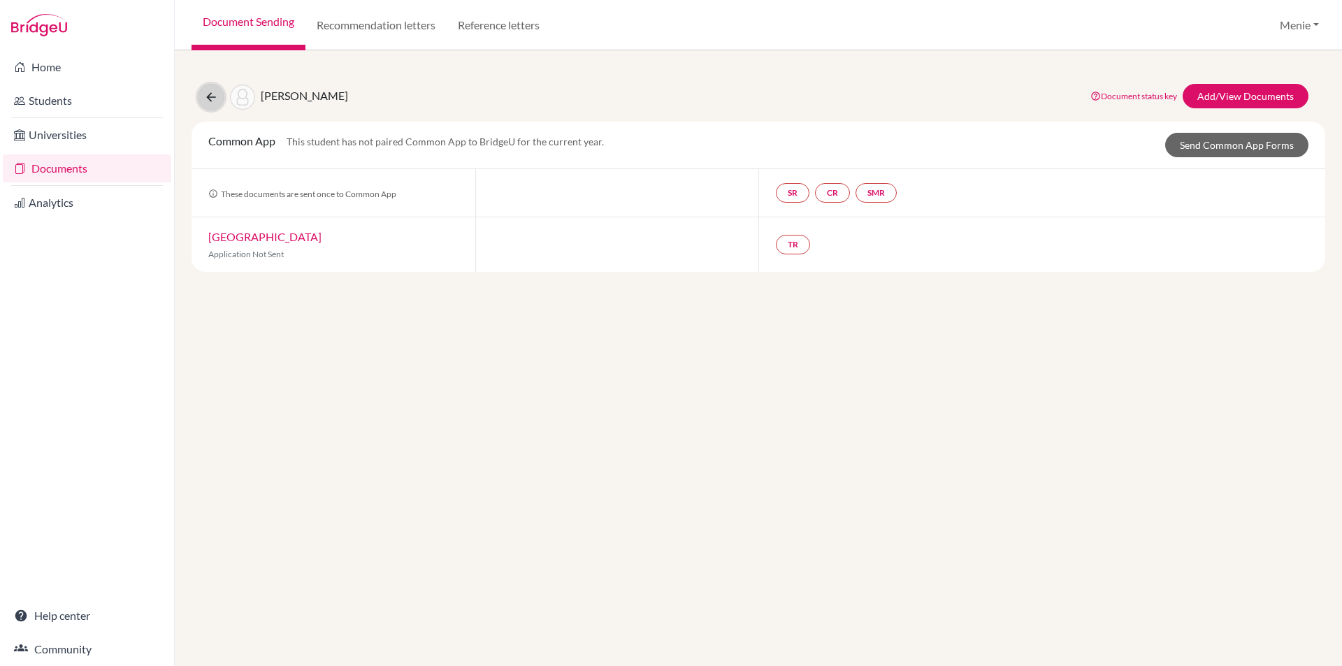
click at [210, 96] on icon at bounding box center [211, 97] width 14 height 14
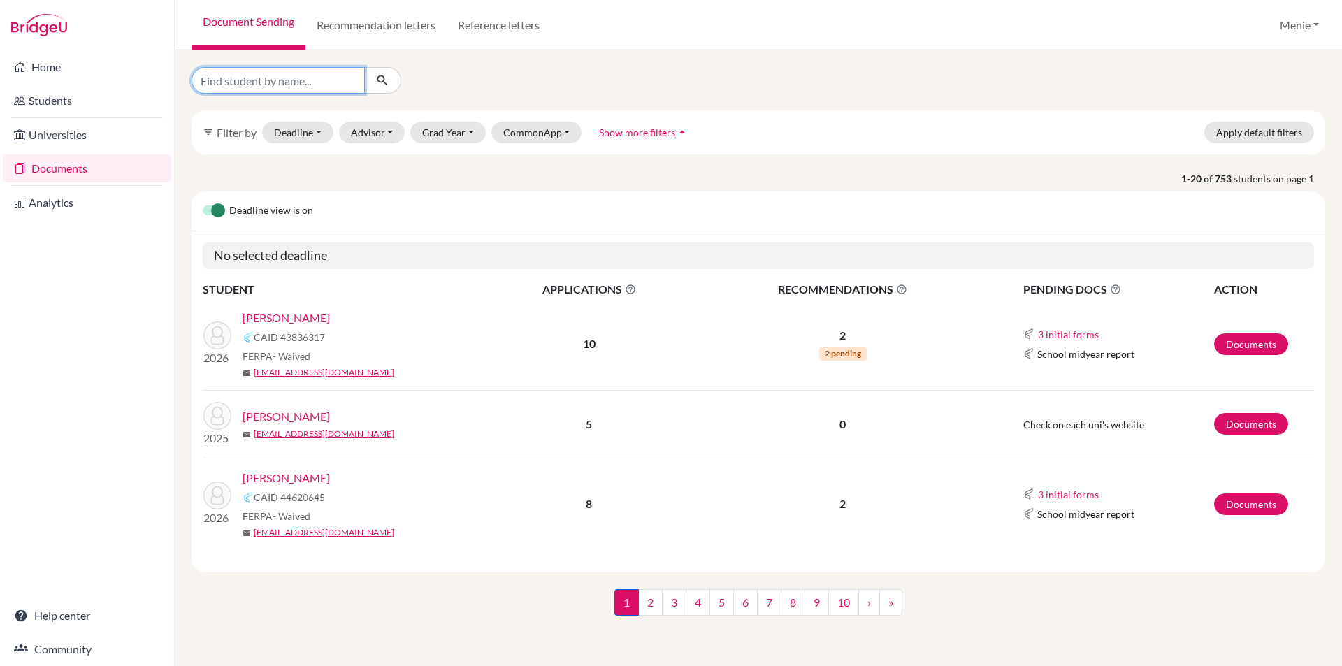
click at [256, 83] on input "Find student by name..." at bounding box center [277, 80] width 173 height 27
type input "waris"
click at [385, 78] on icon "submit" at bounding box center [382, 80] width 14 height 14
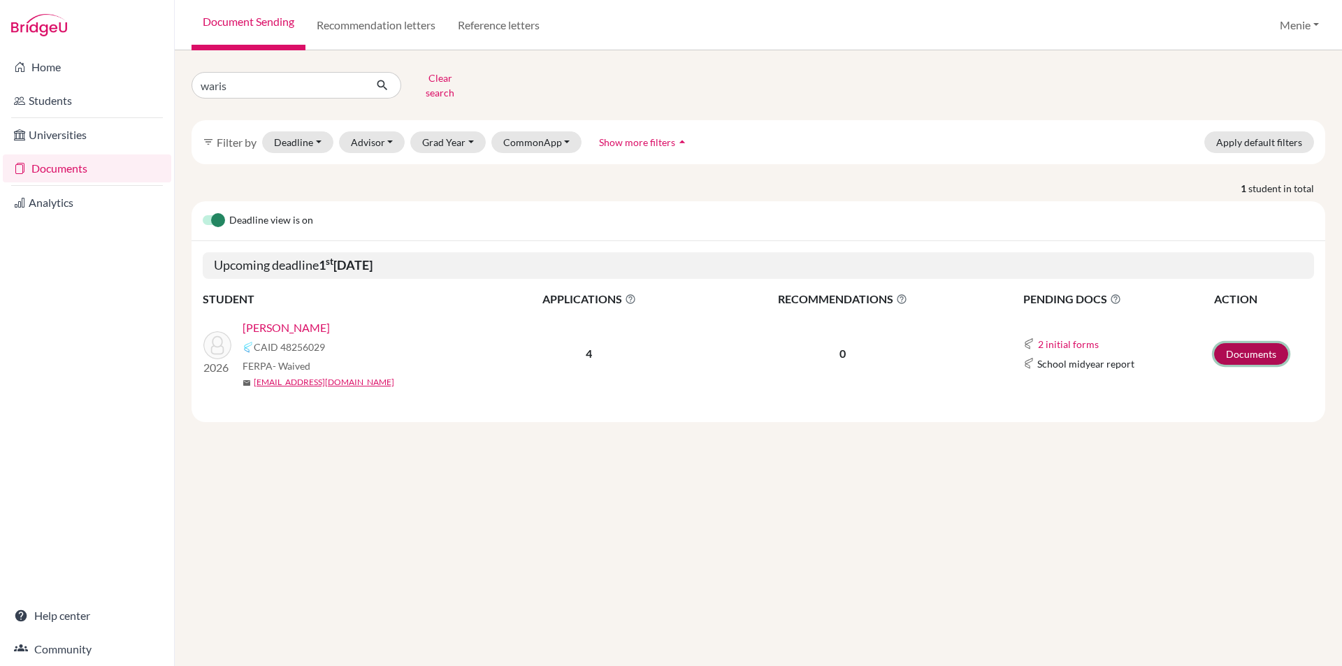
click at [1238, 345] on link "Documents" at bounding box center [1251, 354] width 74 height 22
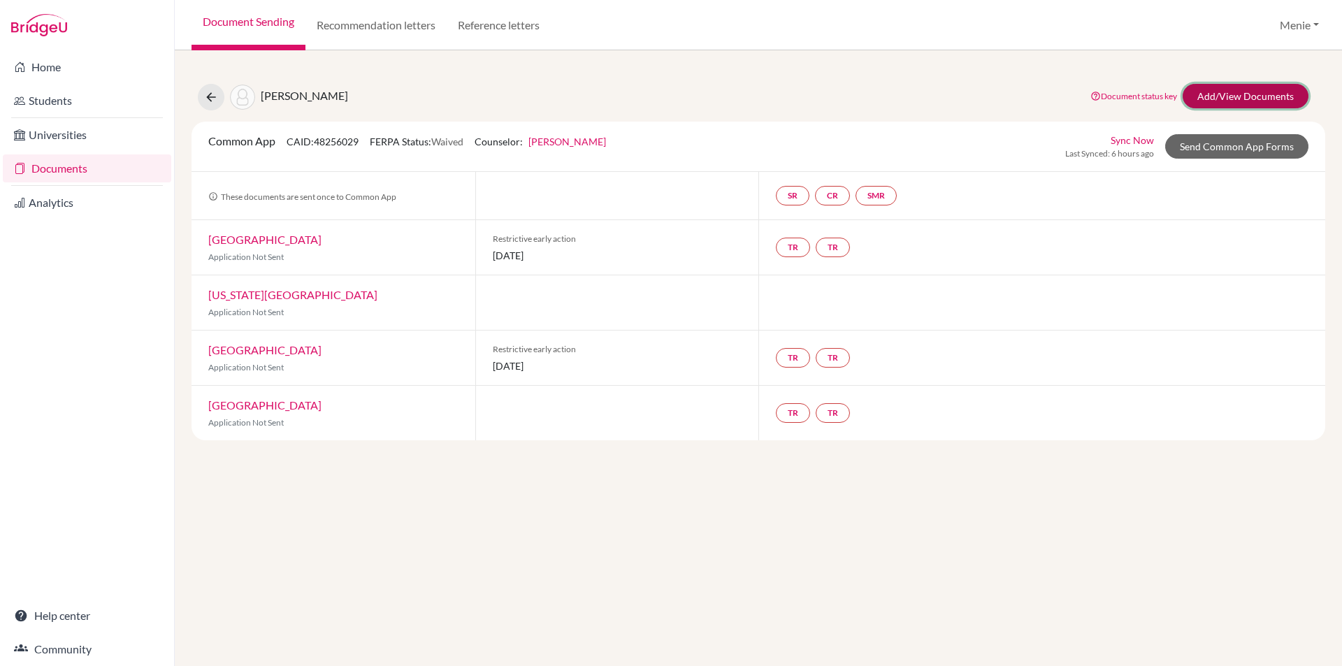
click at [1238, 94] on link "Add/View Documents" at bounding box center [1245, 96] width 126 height 24
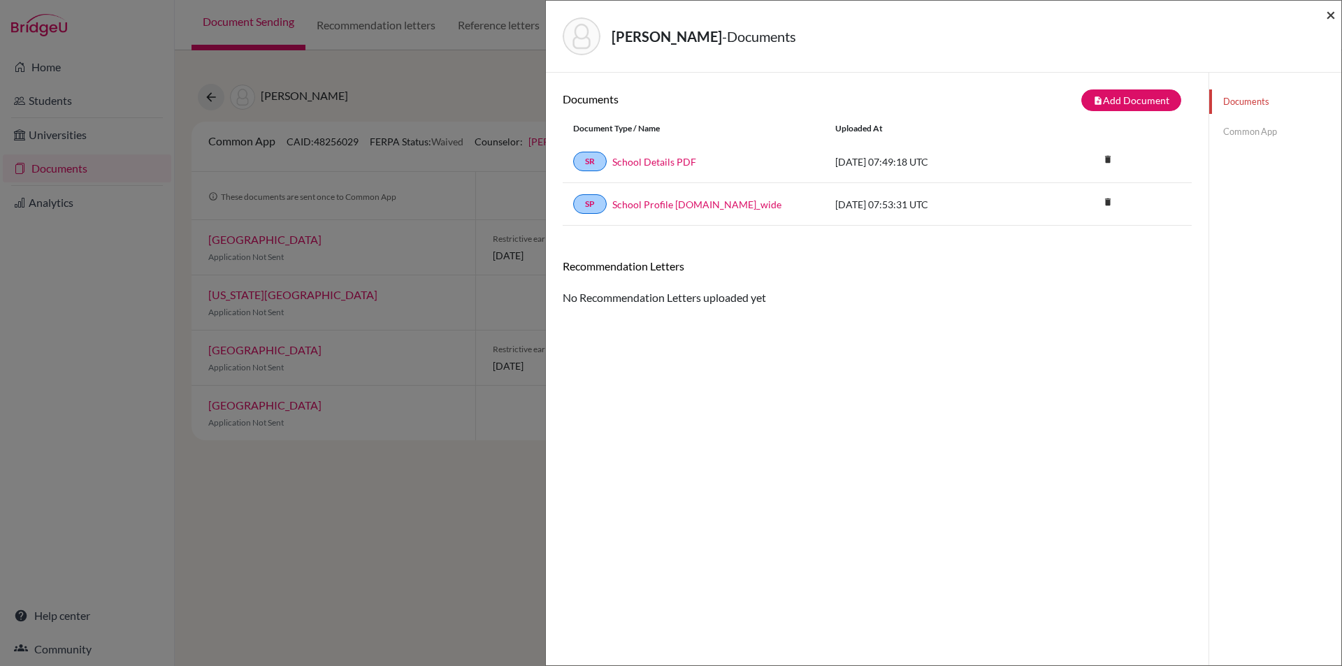
click at [1334, 11] on span "×" at bounding box center [1331, 14] width 10 height 20
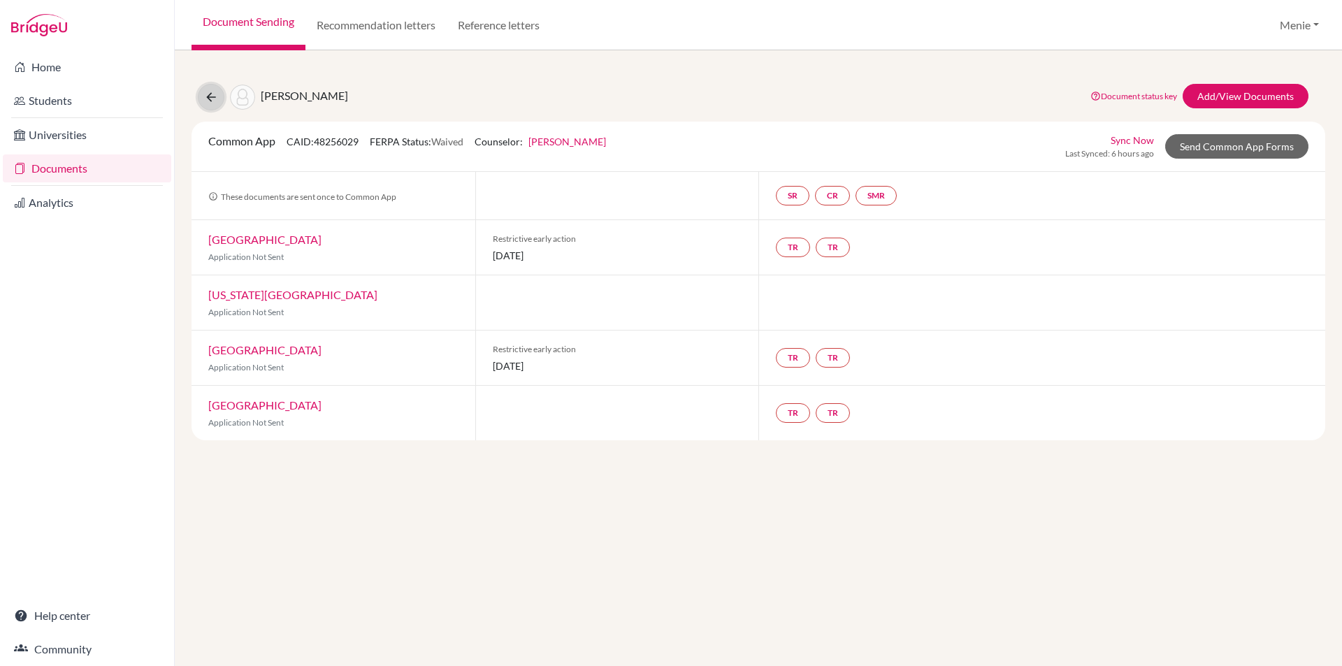
click at [210, 93] on icon at bounding box center [211, 97] width 14 height 14
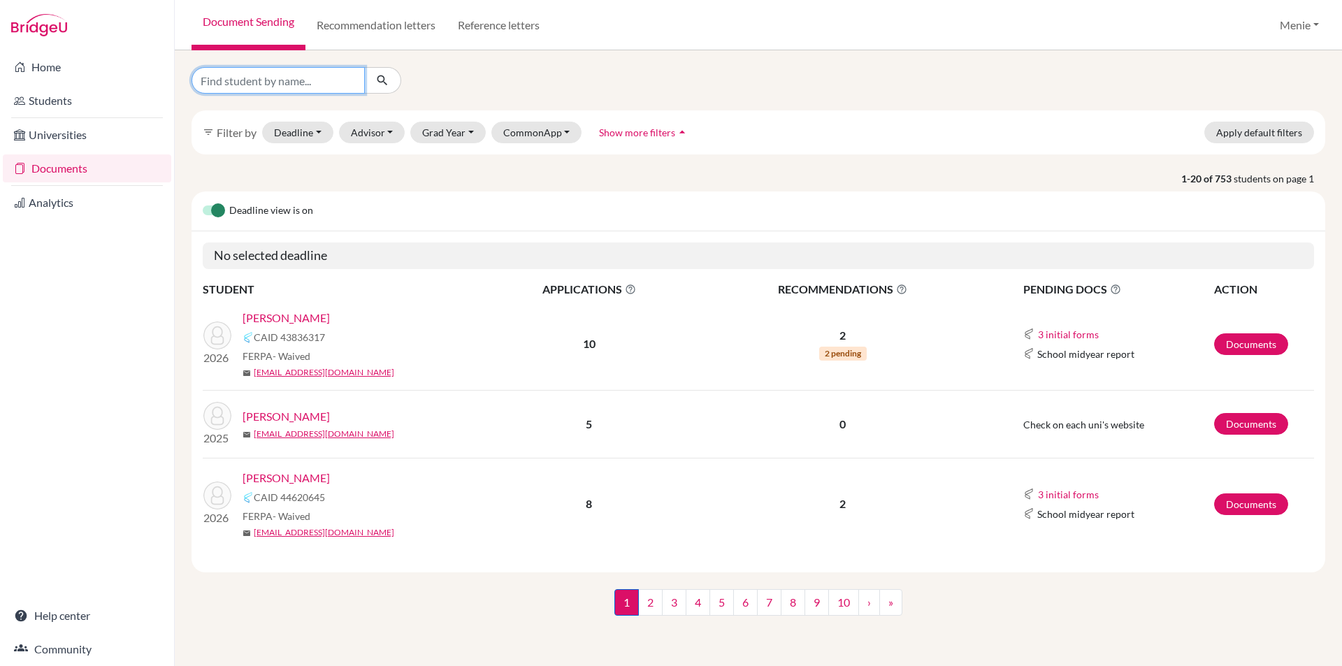
click at [255, 81] on input "Find student by name..." at bounding box center [277, 80] width 173 height 27
type input "Yersultan"
click at [379, 78] on icon "submit" at bounding box center [382, 80] width 14 height 14
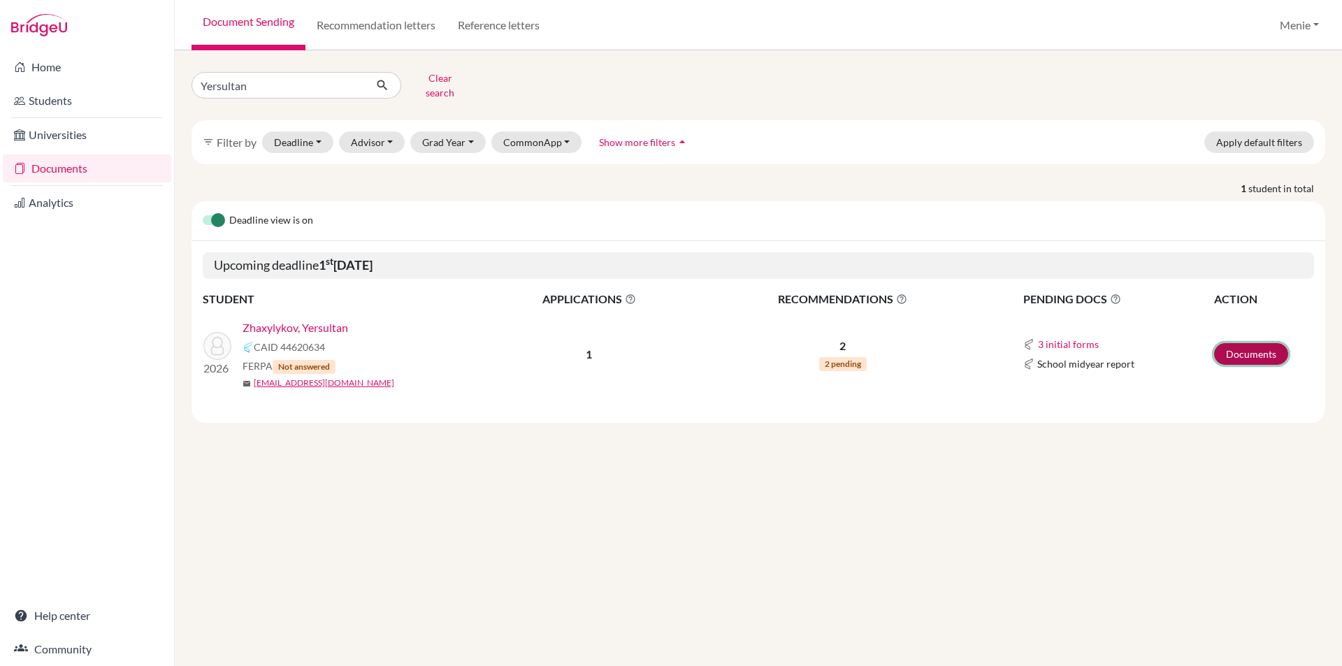
click at [1231, 343] on link "Documents" at bounding box center [1251, 354] width 74 height 22
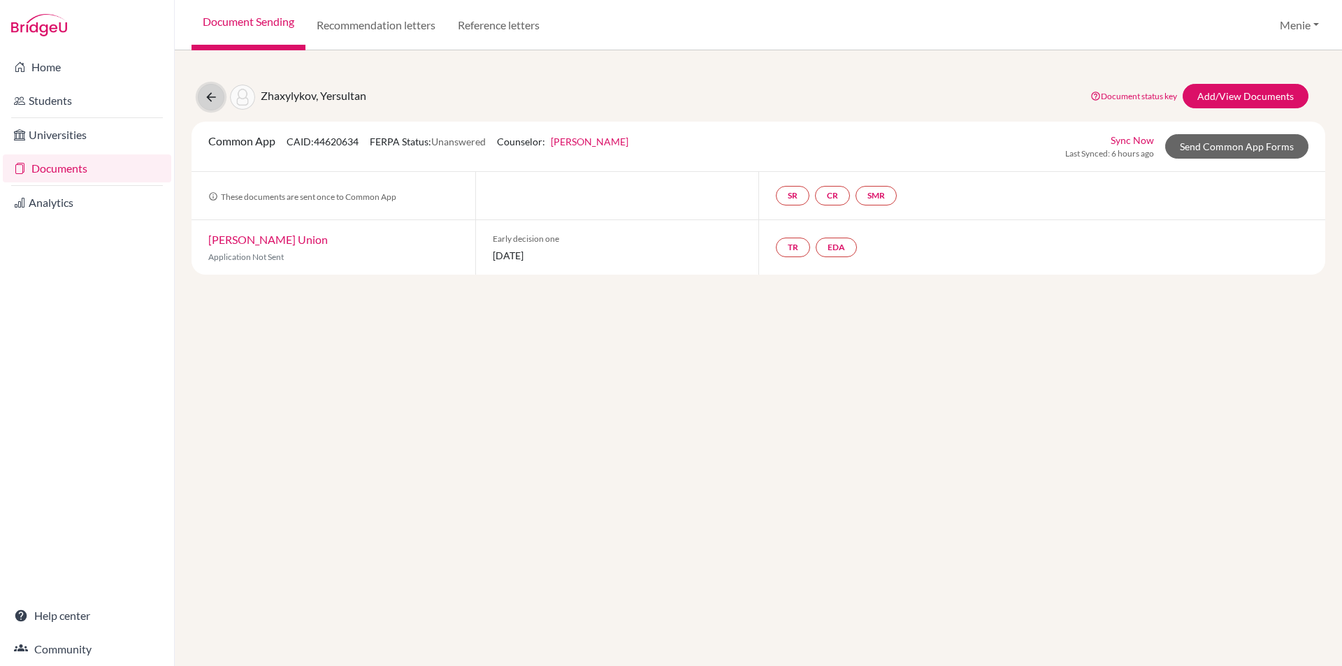
click at [211, 98] on icon at bounding box center [211, 97] width 14 height 14
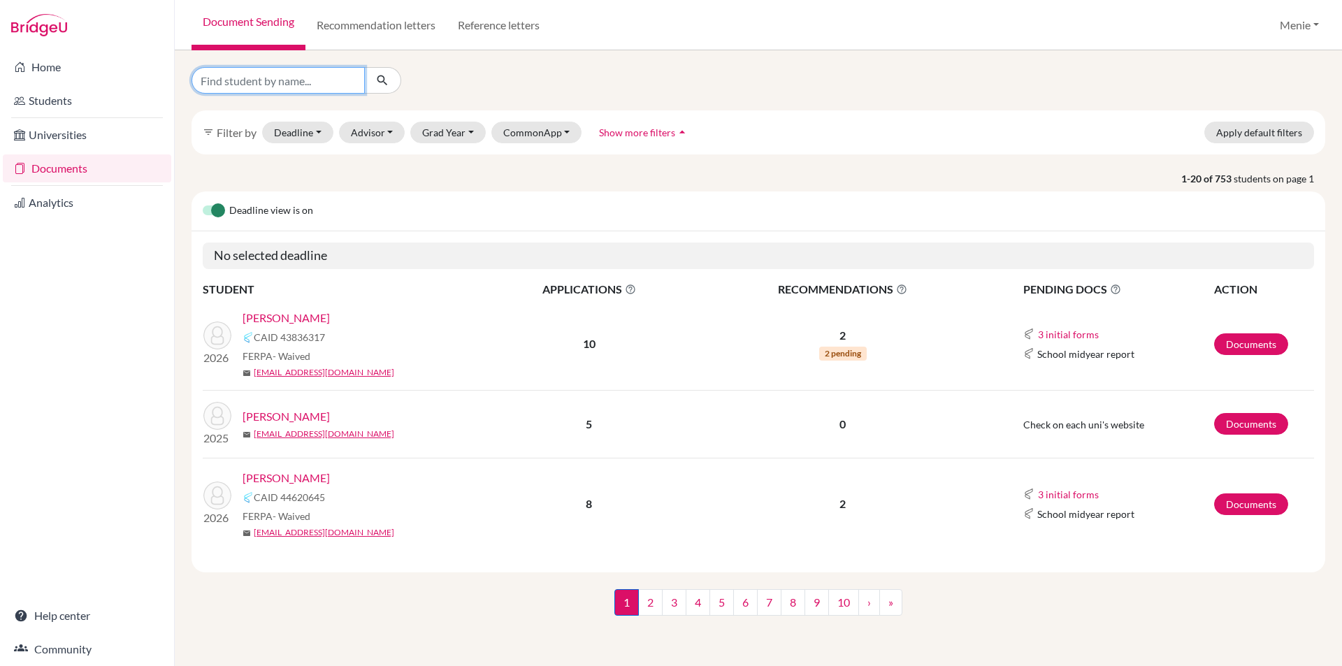
click at [274, 75] on input "Find student by name..." at bounding box center [277, 80] width 173 height 27
type input "Can"
click at [384, 82] on icon "submit" at bounding box center [382, 80] width 14 height 14
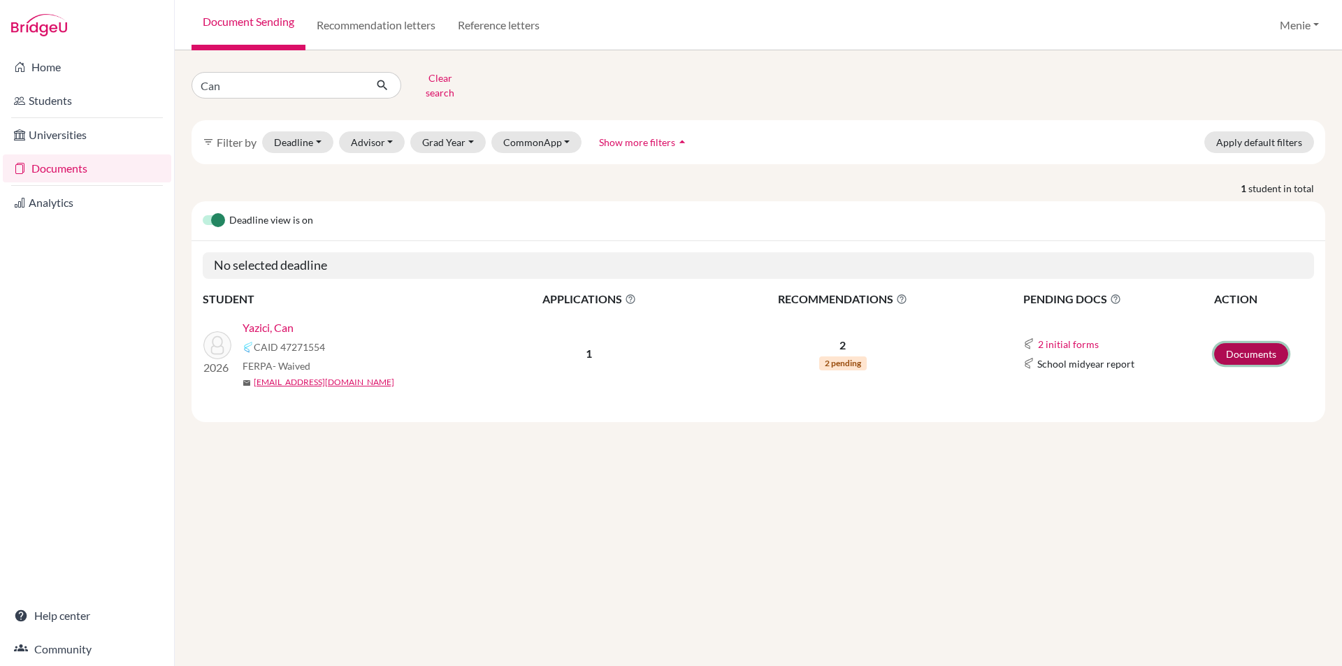
click at [1248, 349] on link "Documents" at bounding box center [1251, 354] width 74 height 22
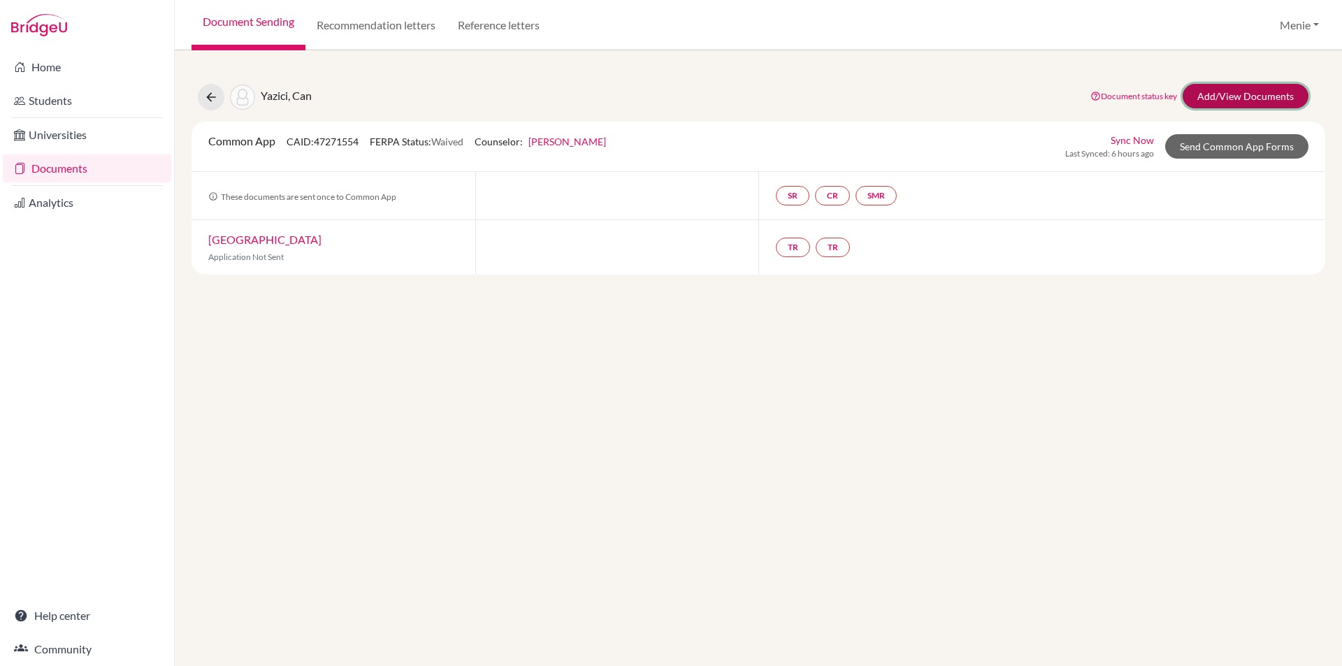
click at [1207, 90] on link "Add/View Documents" at bounding box center [1245, 96] width 126 height 24
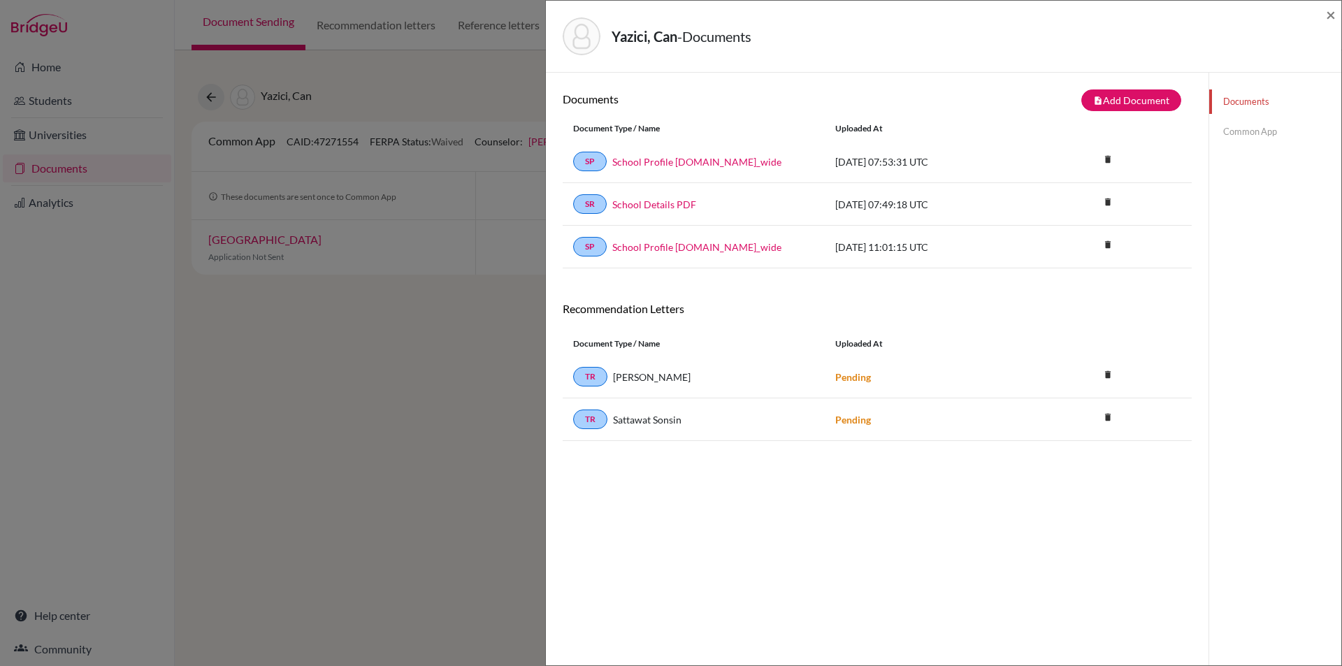
click at [360, 447] on div "Yazici, Can - Documents × Documents note_add Add Document Document type Change …" at bounding box center [671, 333] width 1342 height 666
click at [1333, 14] on span "×" at bounding box center [1331, 14] width 10 height 20
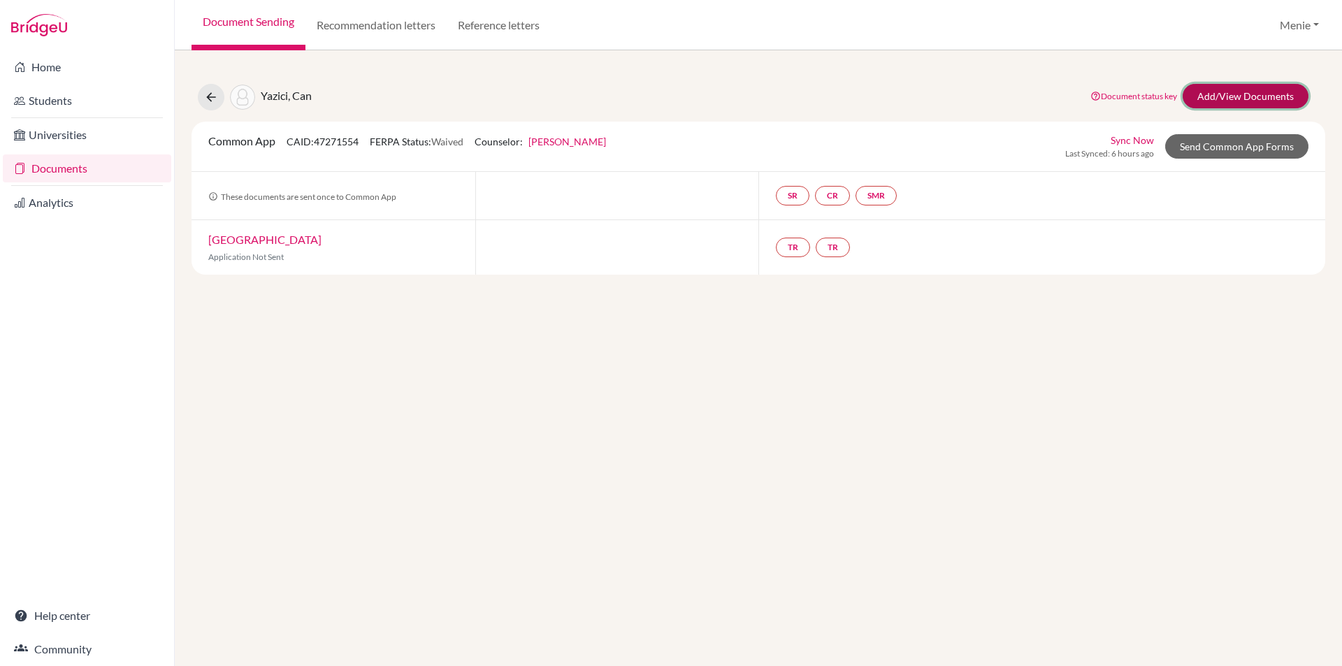
click at [1229, 98] on link "Add/View Documents" at bounding box center [1245, 96] width 126 height 24
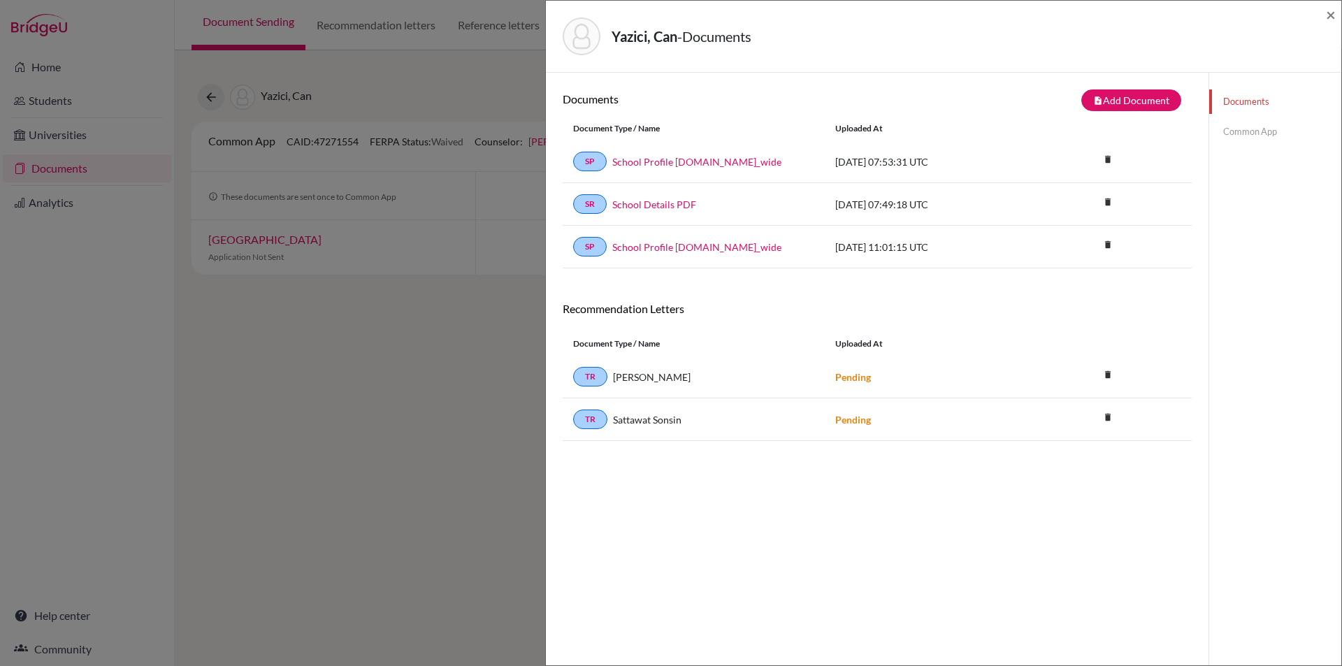
click at [1336, 13] on div "Yazici, Can - Documents ×" at bounding box center [943, 37] width 795 height 72
click at [1329, 14] on span "×" at bounding box center [1331, 14] width 10 height 20
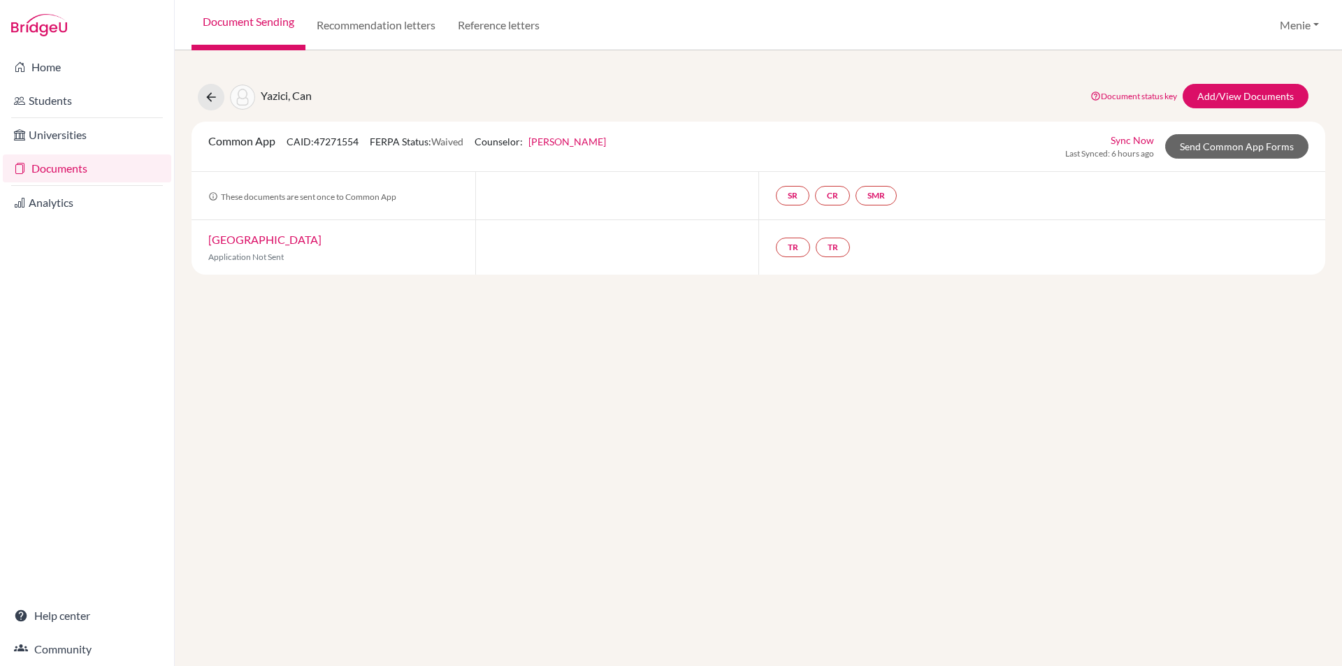
click at [918, 441] on div "Yazici, Can Document status key TR Requirement. Document not uploaded yet. TR D…" at bounding box center [758, 358] width 1167 height 616
click at [495, 26] on link "Reference letters" at bounding box center [499, 25] width 104 height 50
click at [496, 24] on link "Reference letters" at bounding box center [499, 25] width 104 height 50
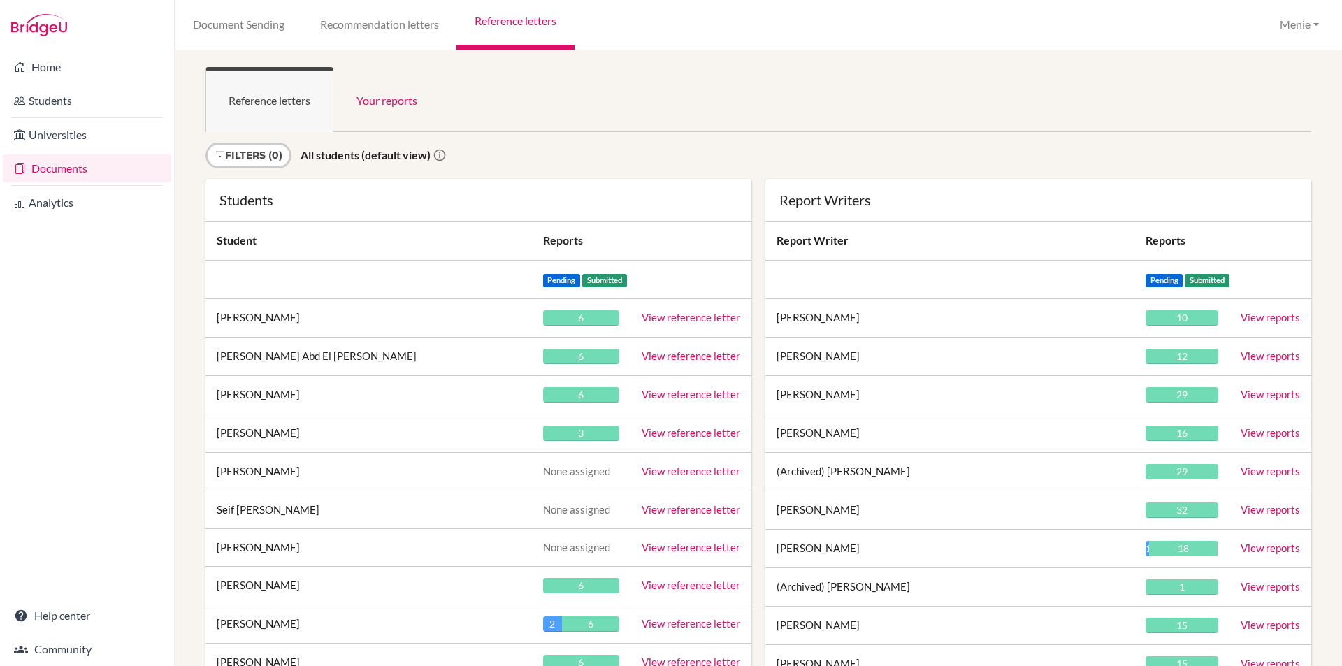
scroll to position [14905, 0]
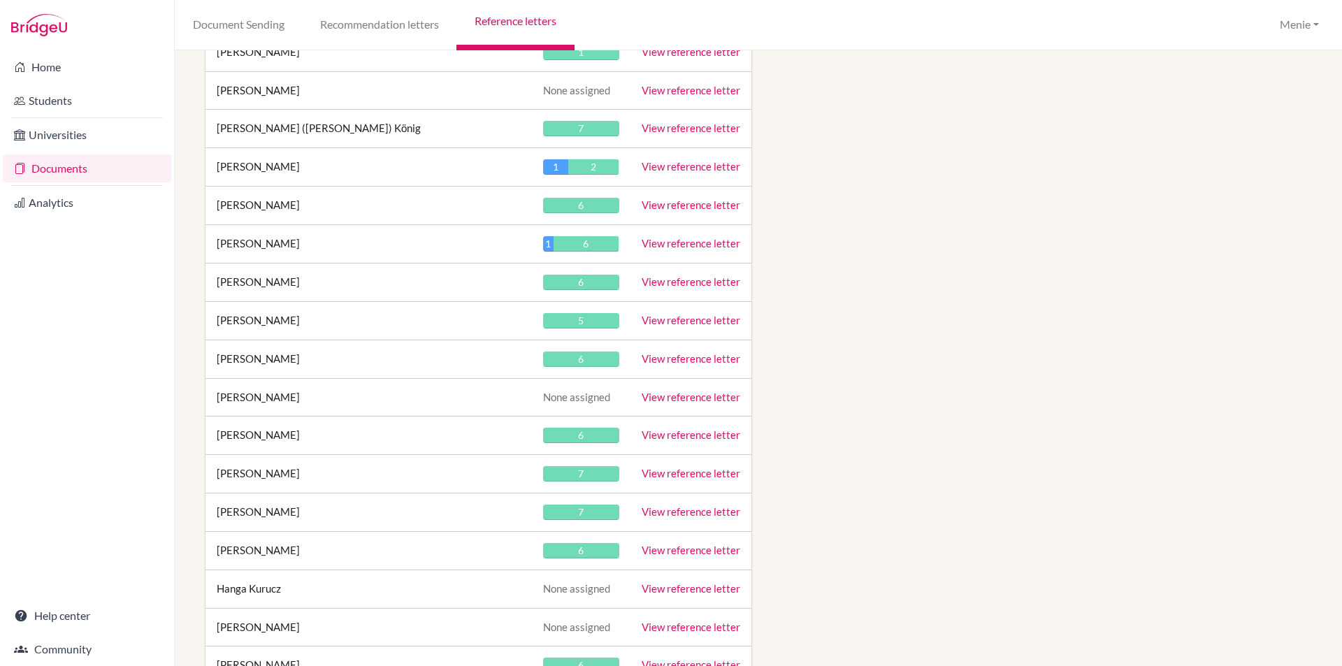
click at [696, 356] on link "View reference letter" at bounding box center [691, 358] width 99 height 13
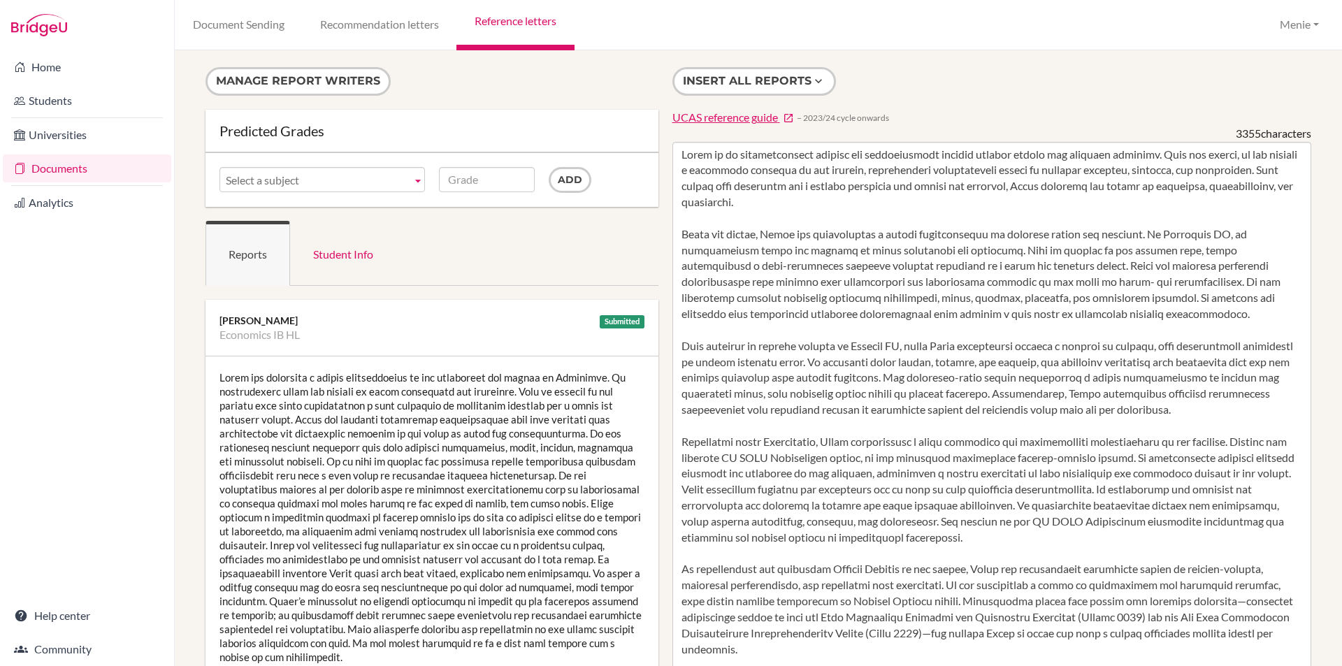
scroll to position [280, 0]
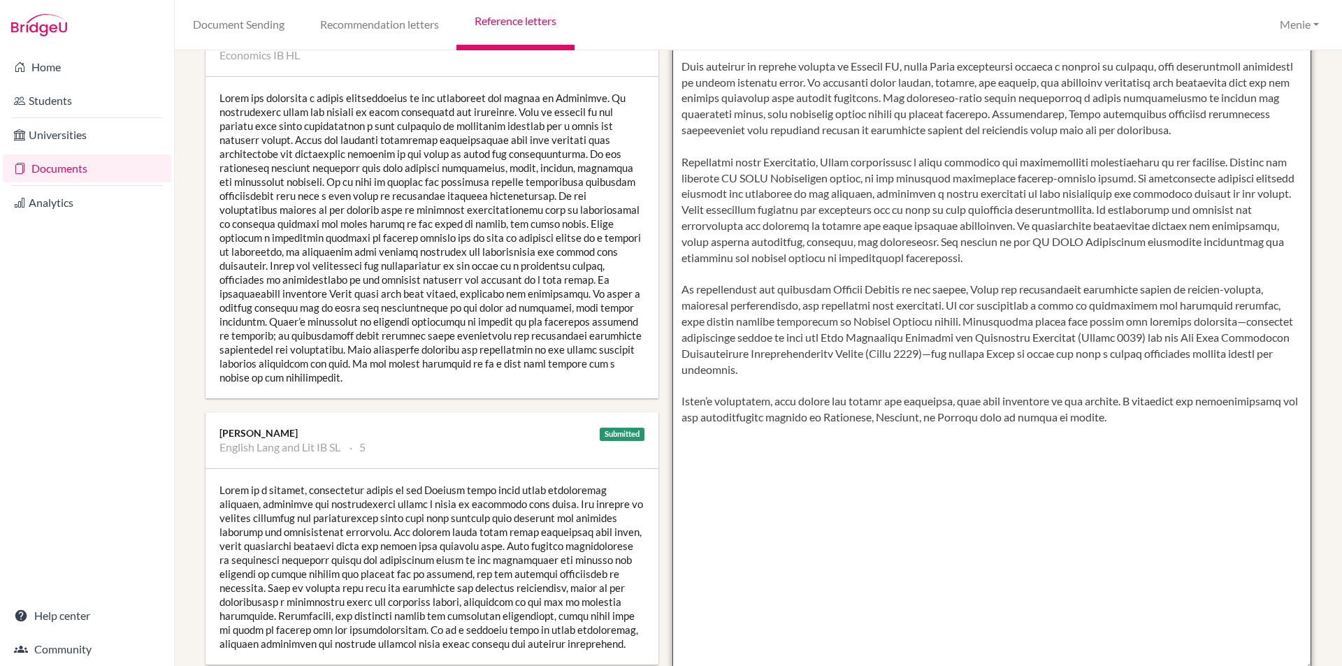
drag, startPoint x: 676, startPoint y: 400, endPoint x: 1250, endPoint y: 424, distance: 574.2
click at [1250, 424] on textarea at bounding box center [991, 266] width 639 height 808
